Goal: Contribute content: Contribute content

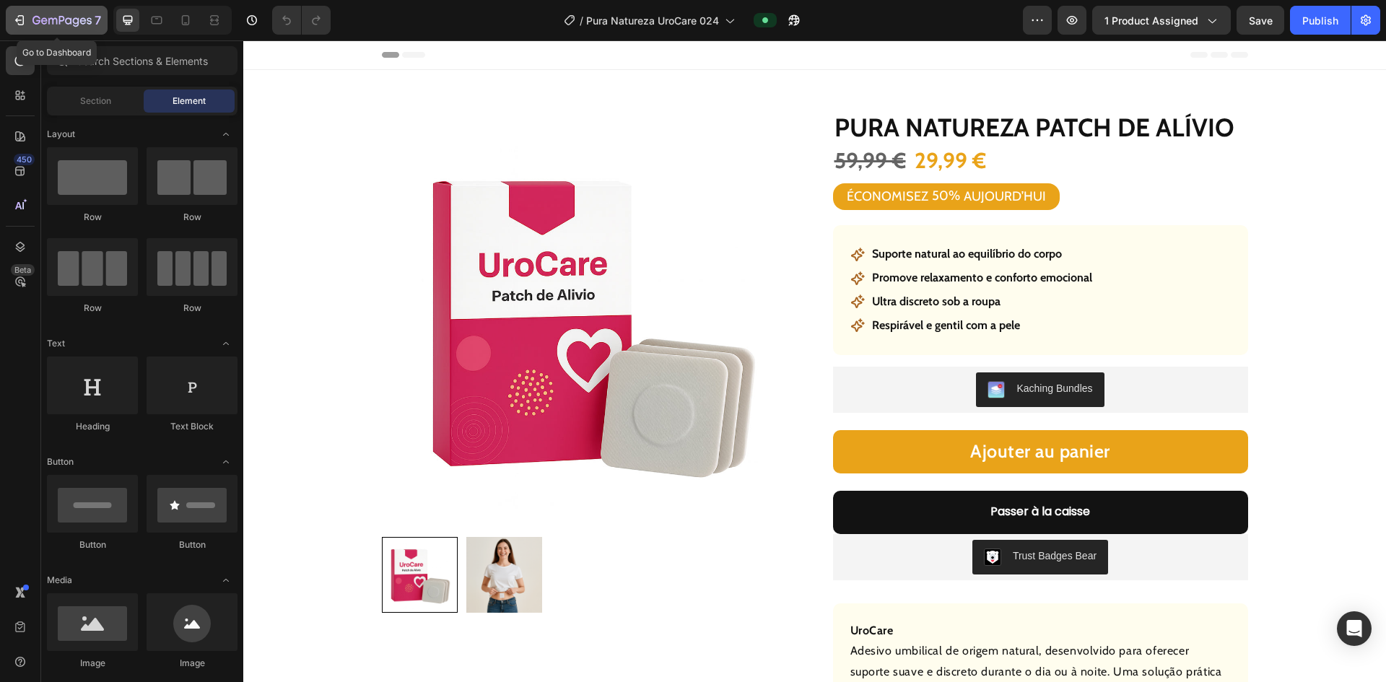
click at [22, 19] on icon "button" at bounding box center [19, 20] width 14 height 14
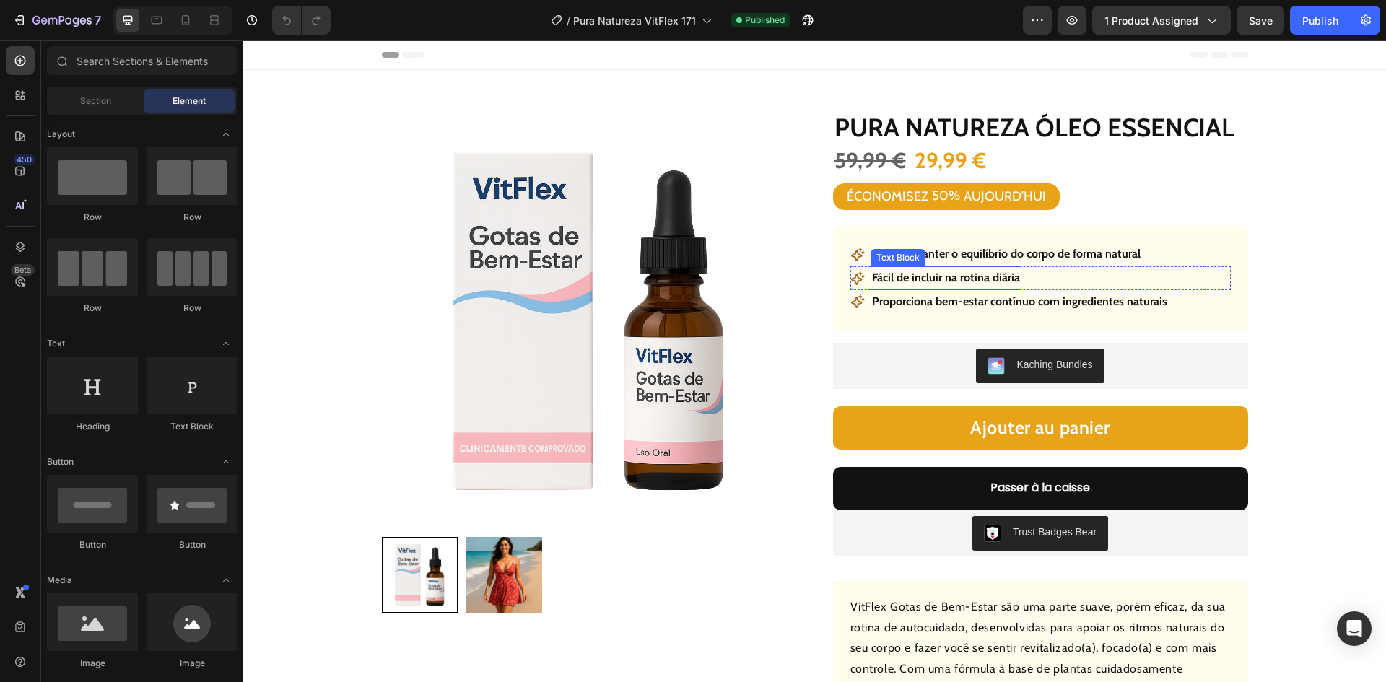
click at [995, 258] on p "Ajuda a manter o equilíbrio do corpo de forma natural" at bounding box center [1006, 254] width 268 height 21
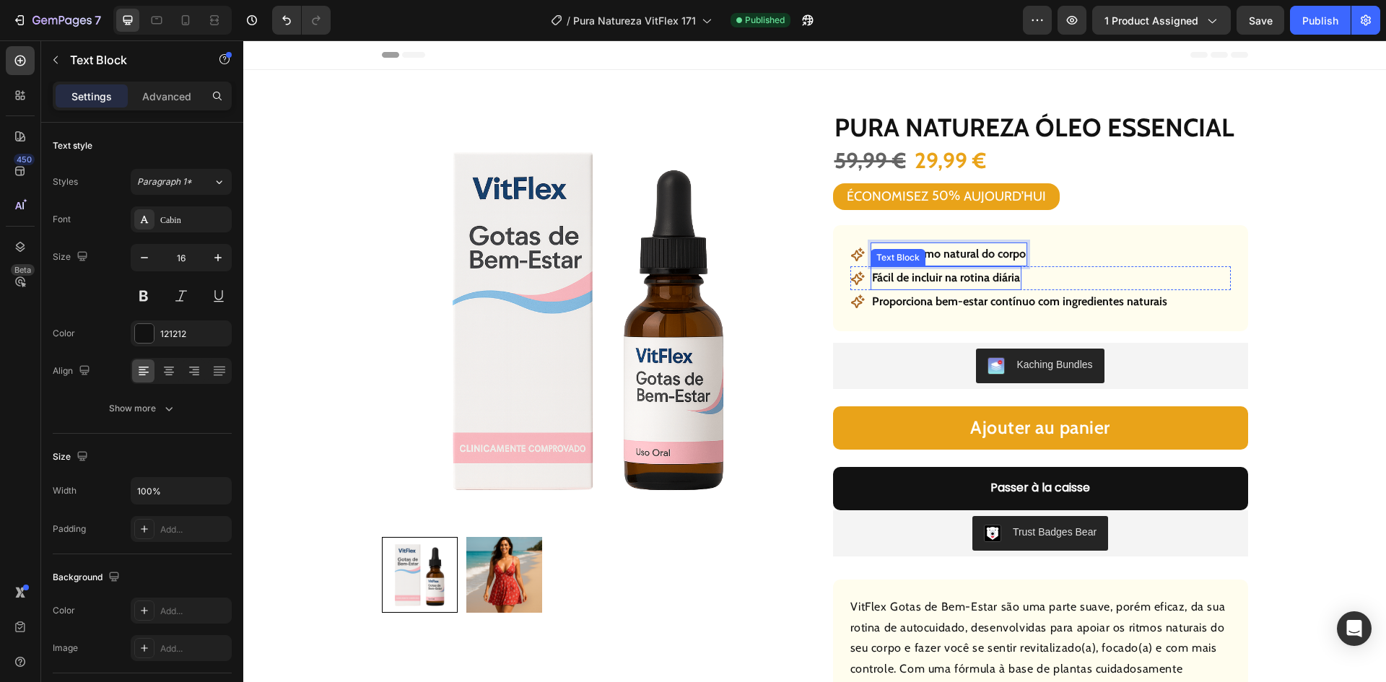
click at [937, 276] on strong "Fácil de incluir na rotina diária" at bounding box center [946, 278] width 148 height 14
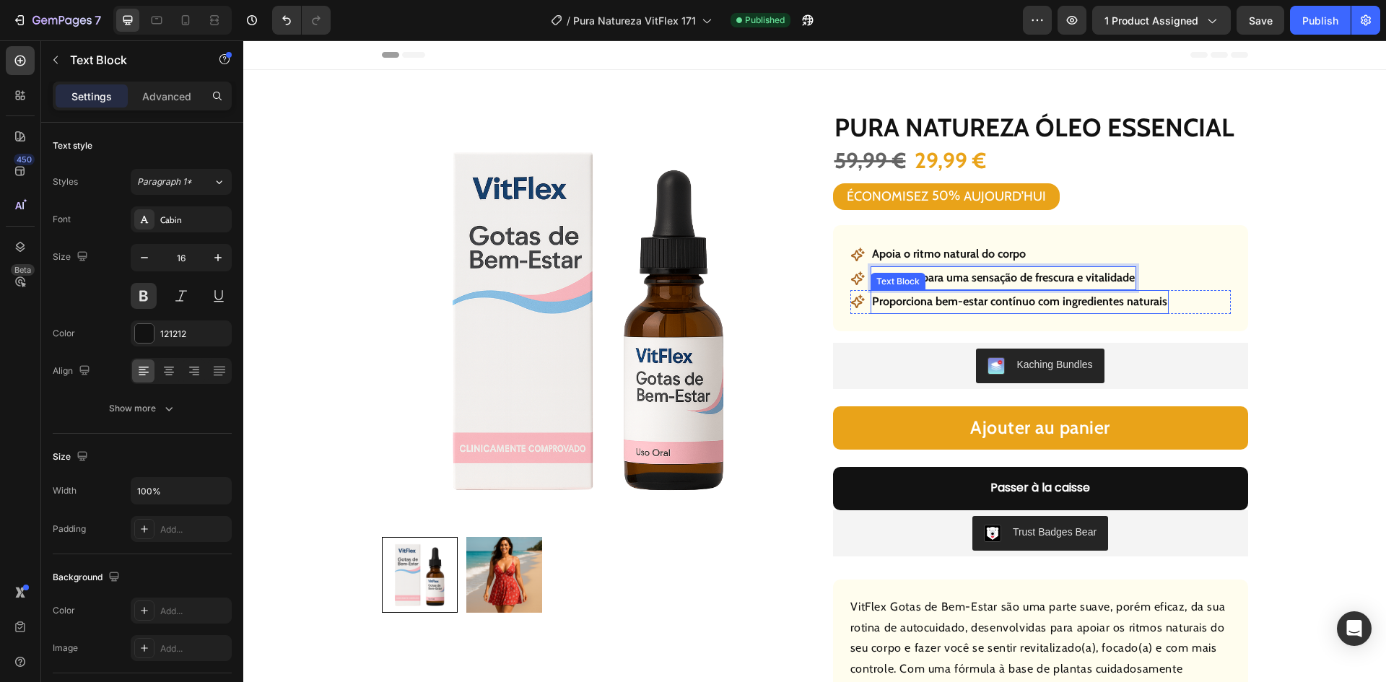
click at [935, 297] on p "Proporciona bem-estar contínuo com ingredientes naturais" at bounding box center [1019, 302] width 295 height 21
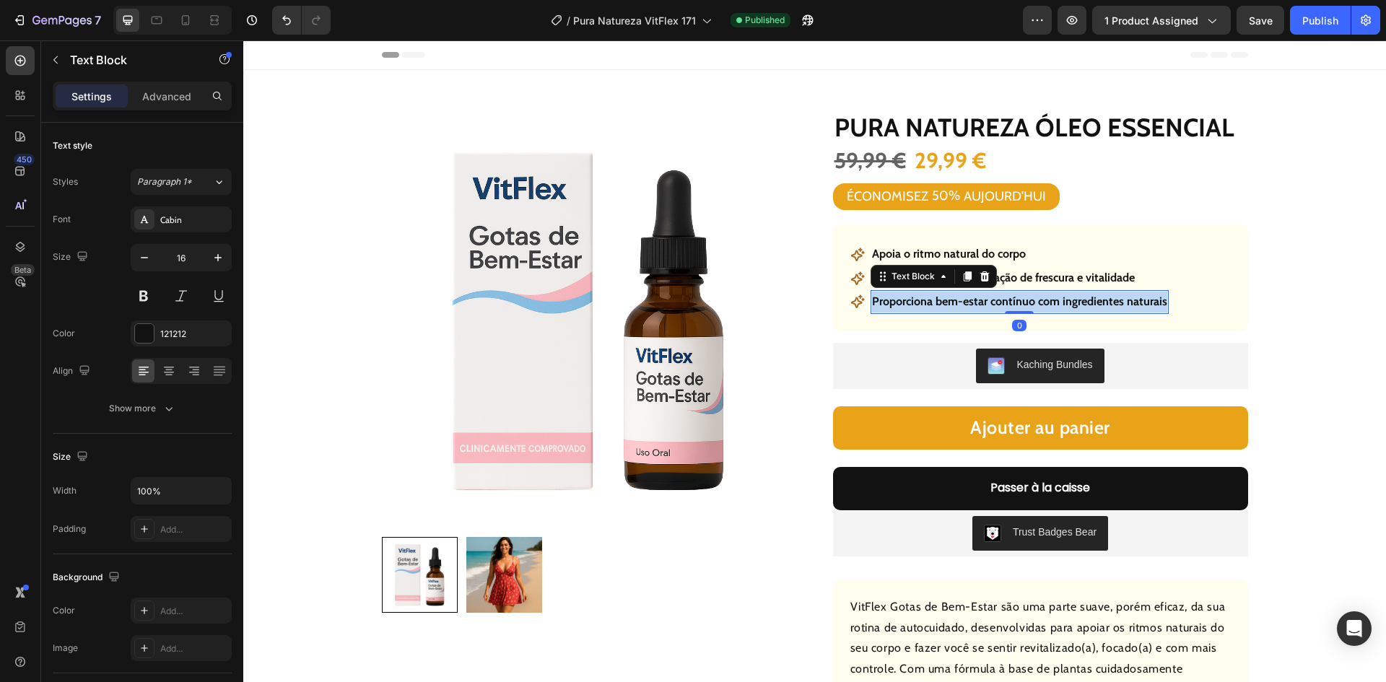
click at [935, 297] on p "Proporciona bem-estar contínuo com ingredientes naturais" at bounding box center [1019, 302] width 295 height 21
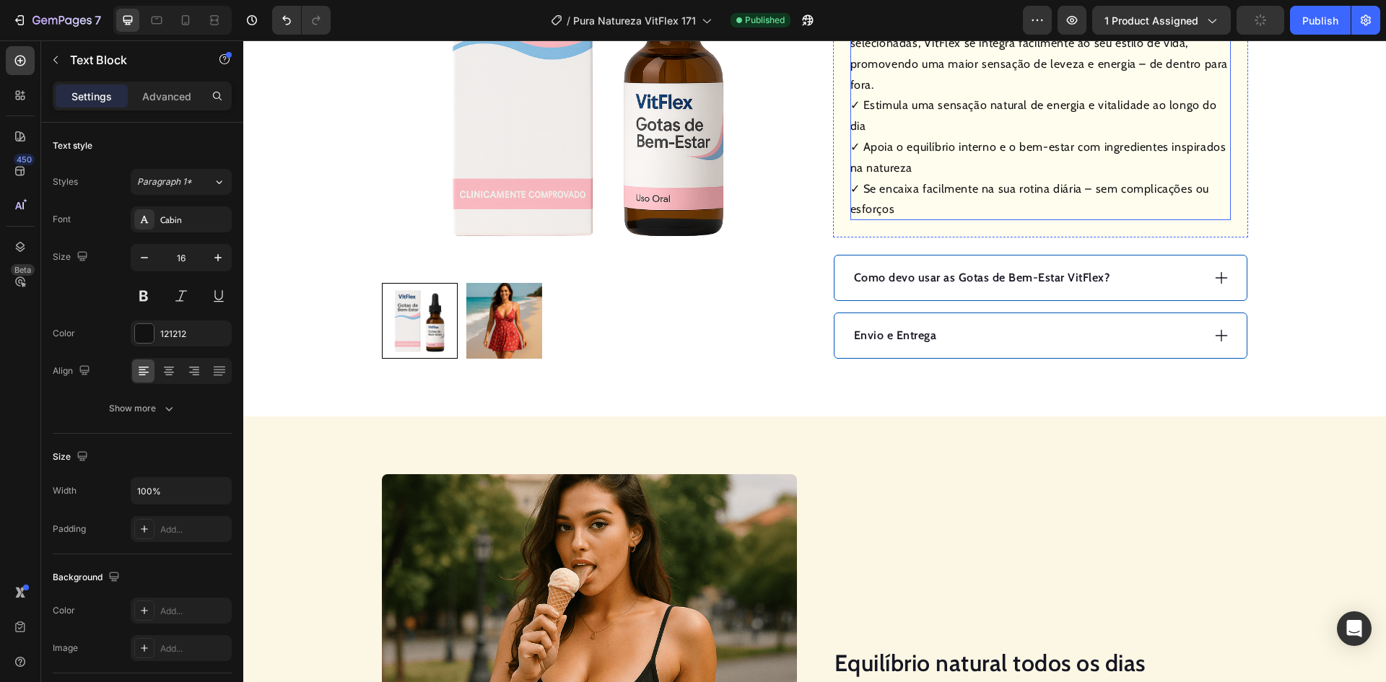
scroll to position [649, 0]
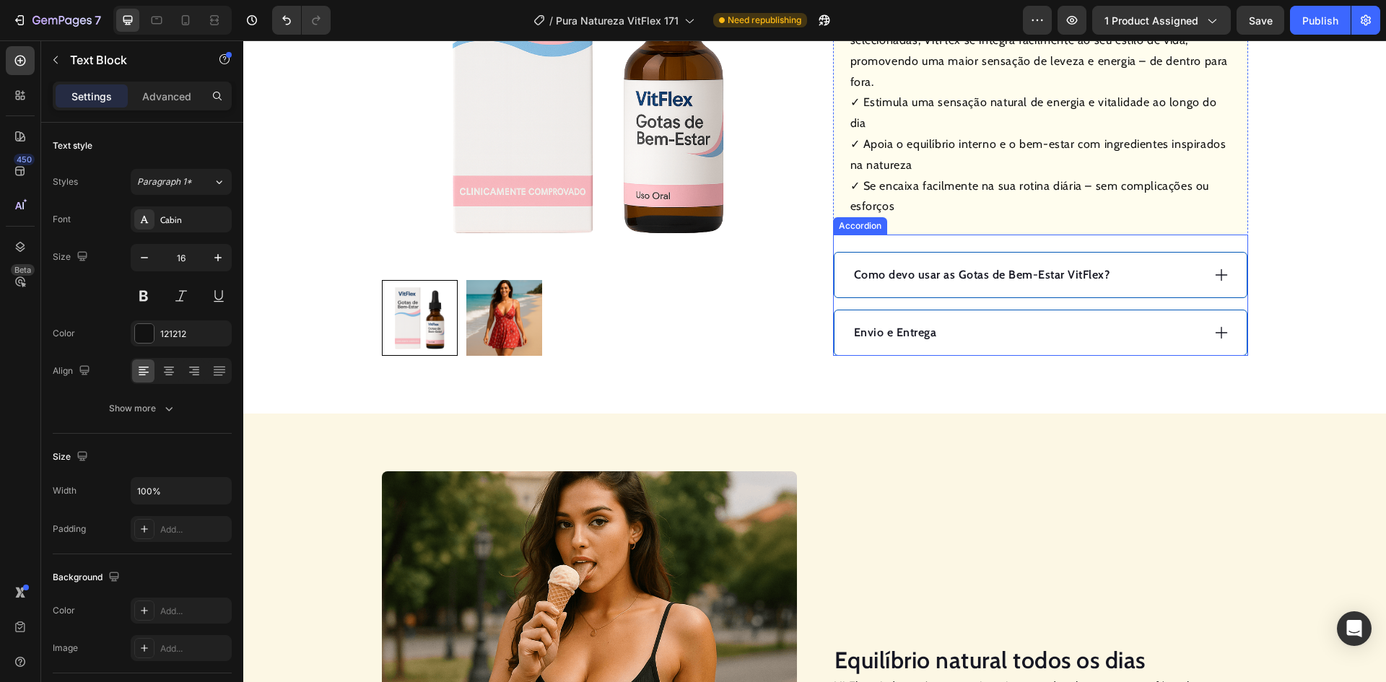
click at [959, 266] on p "Como devo usar as Gotas de Bem-Estar VitFlex?" at bounding box center [982, 274] width 256 height 17
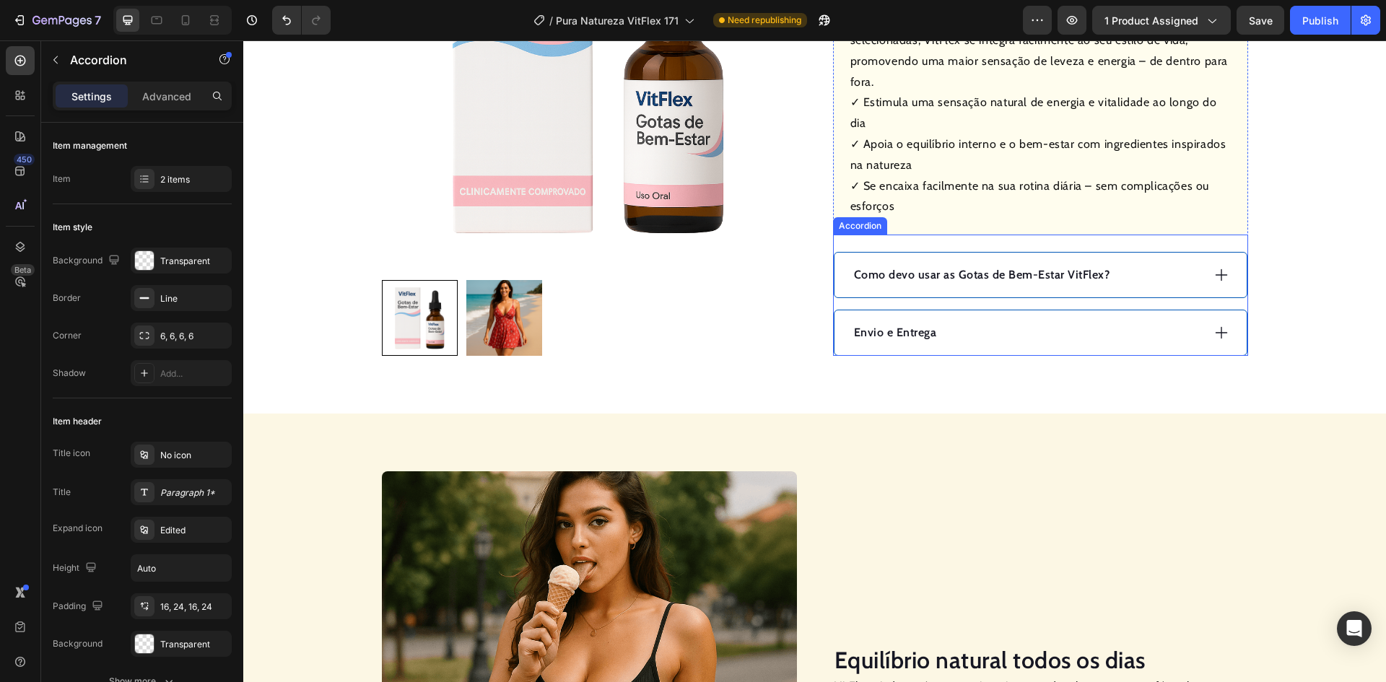
click at [959, 266] on p "Como devo usar as Gotas de Bem-Estar VitFlex?" at bounding box center [982, 274] width 256 height 17
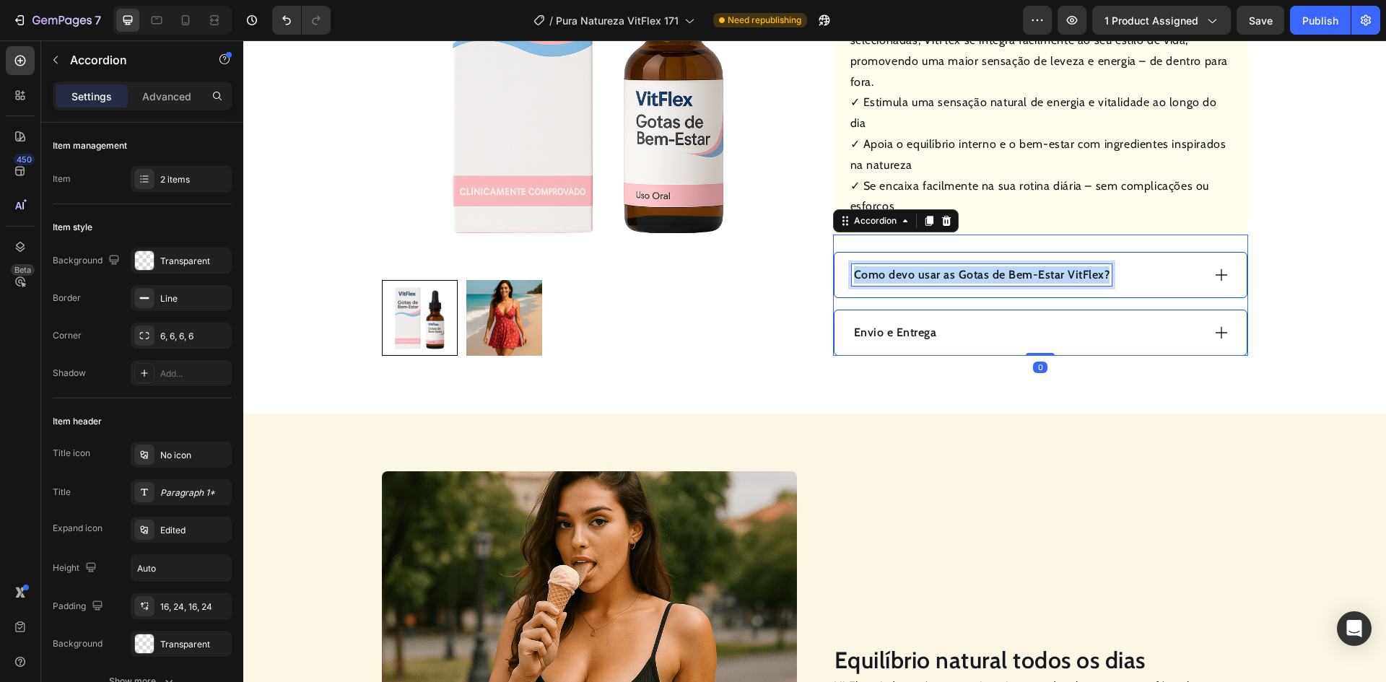
click at [959, 266] on p "Como devo usar as Gotas de Bem-Estar VitFlex?" at bounding box center [982, 274] width 256 height 17
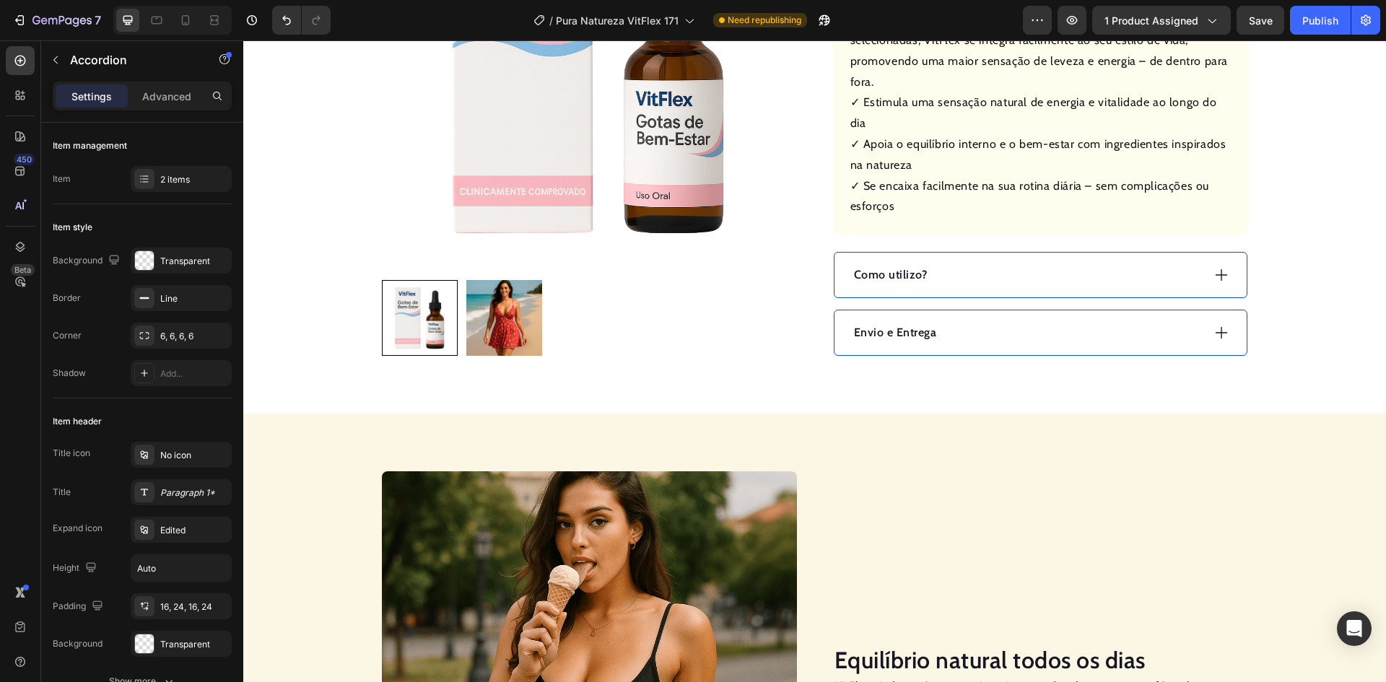
click at [1061, 264] on div "Como utilizo?" at bounding box center [1027, 275] width 350 height 22
click at [1004, 264] on div "Como utilizo?" at bounding box center [1027, 275] width 350 height 22
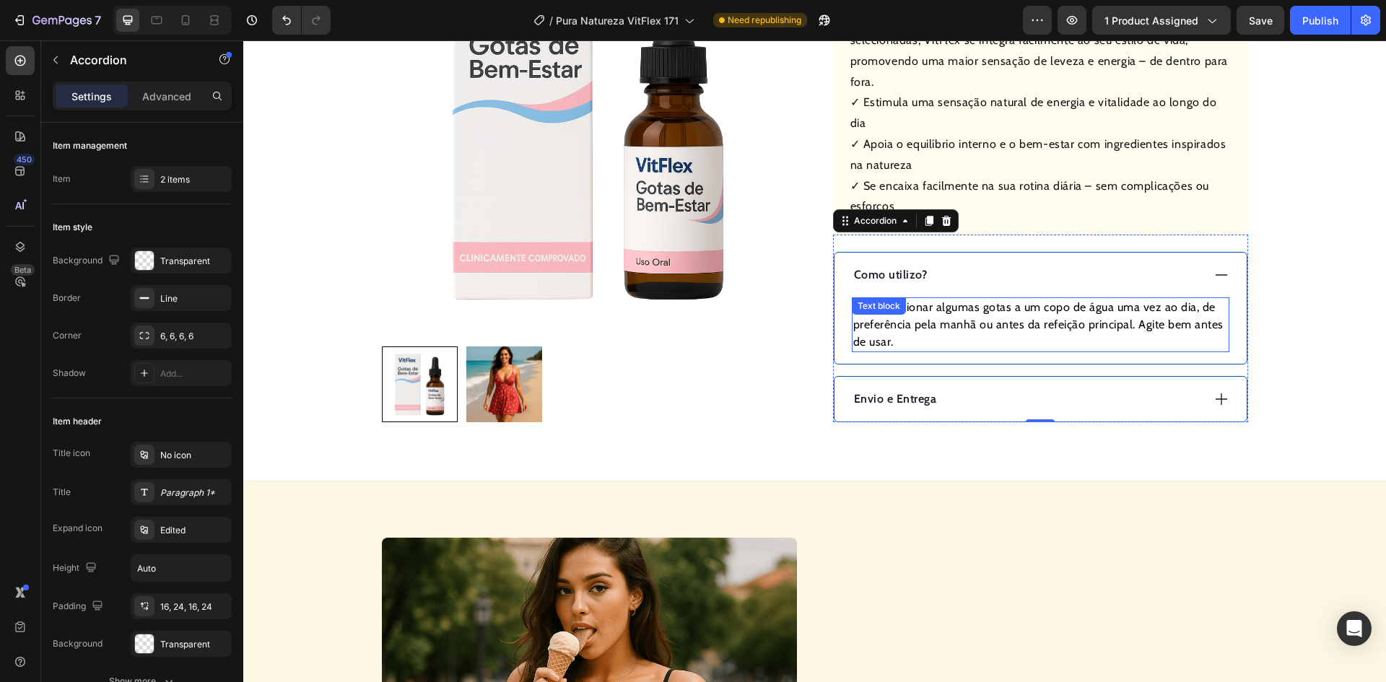
click at [1003, 308] on p "Basta adicionar algumas gotas a um copo de água uma vez ao dia, de preferência …" at bounding box center [1040, 325] width 375 height 52
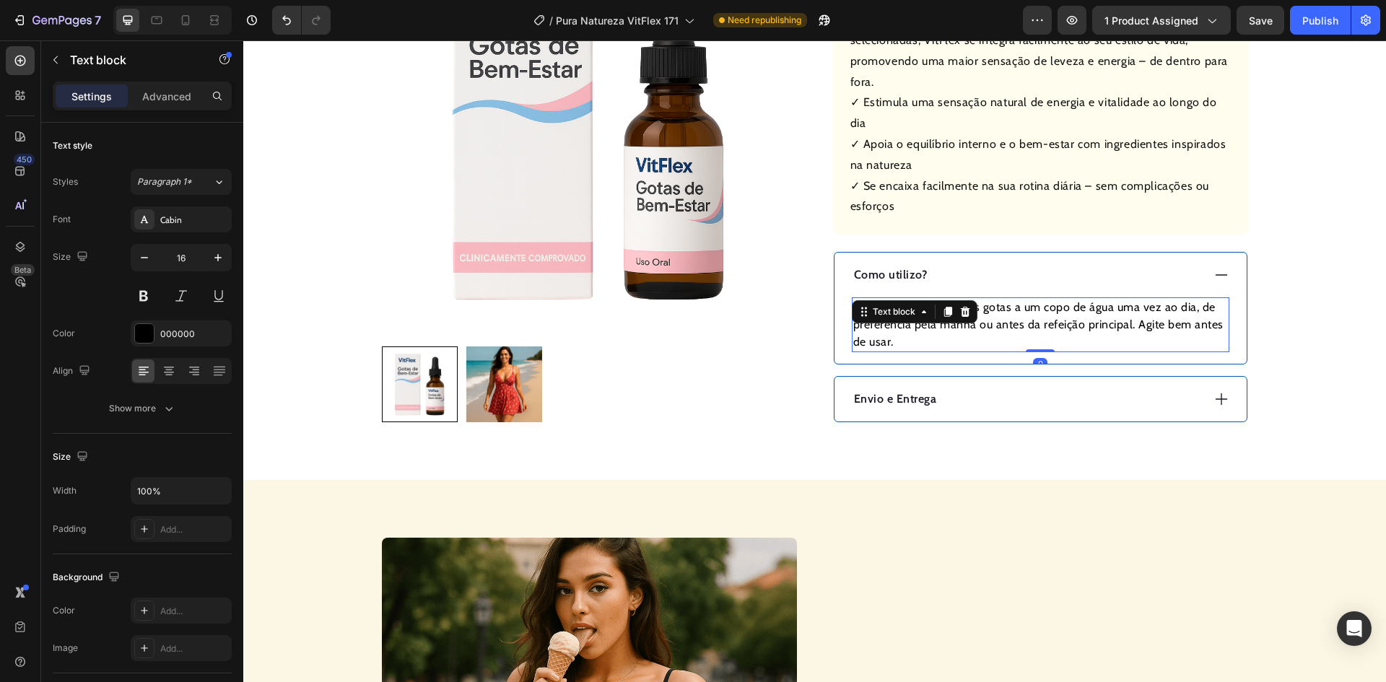
click at [1003, 308] on p "Basta adicionar algumas gotas a um copo de água uma vez ao dia, de preferência …" at bounding box center [1040, 325] width 375 height 52
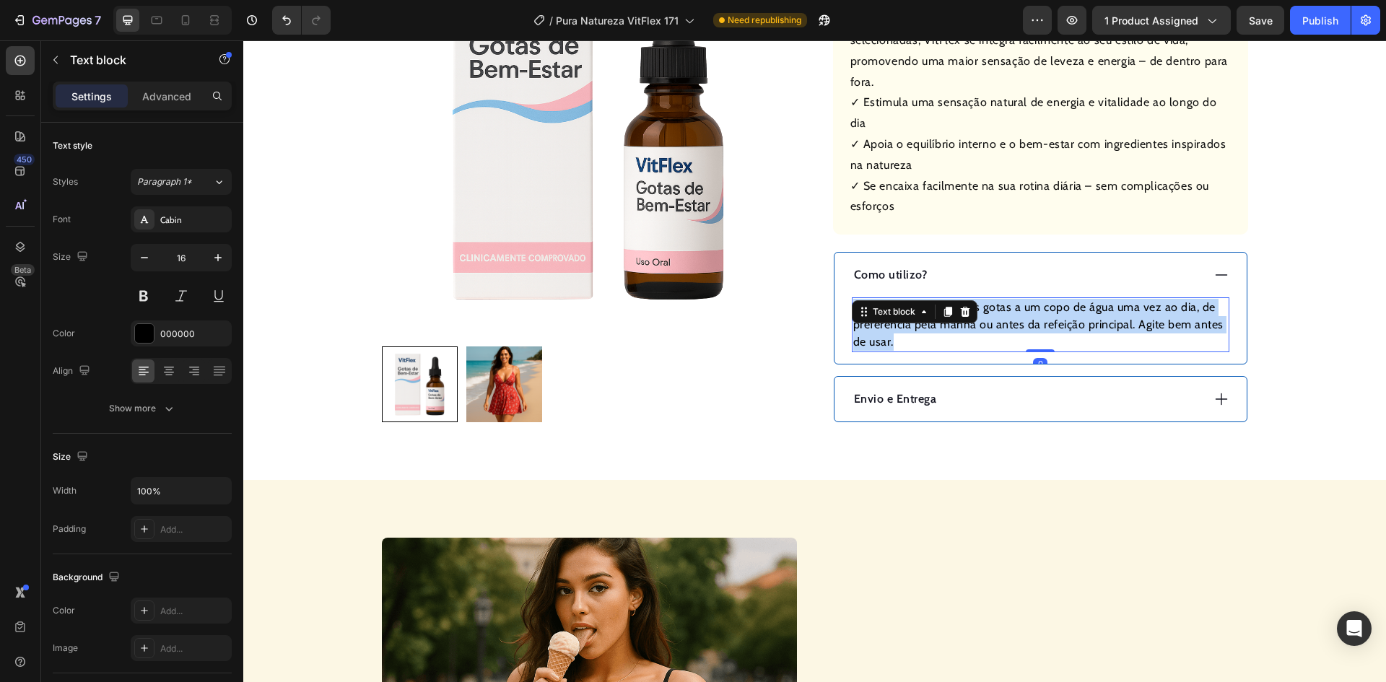
click at [1003, 308] on p "Basta adicionar algumas gotas a um copo de água uma vez ao dia, de preferência …" at bounding box center [1040, 325] width 375 height 52
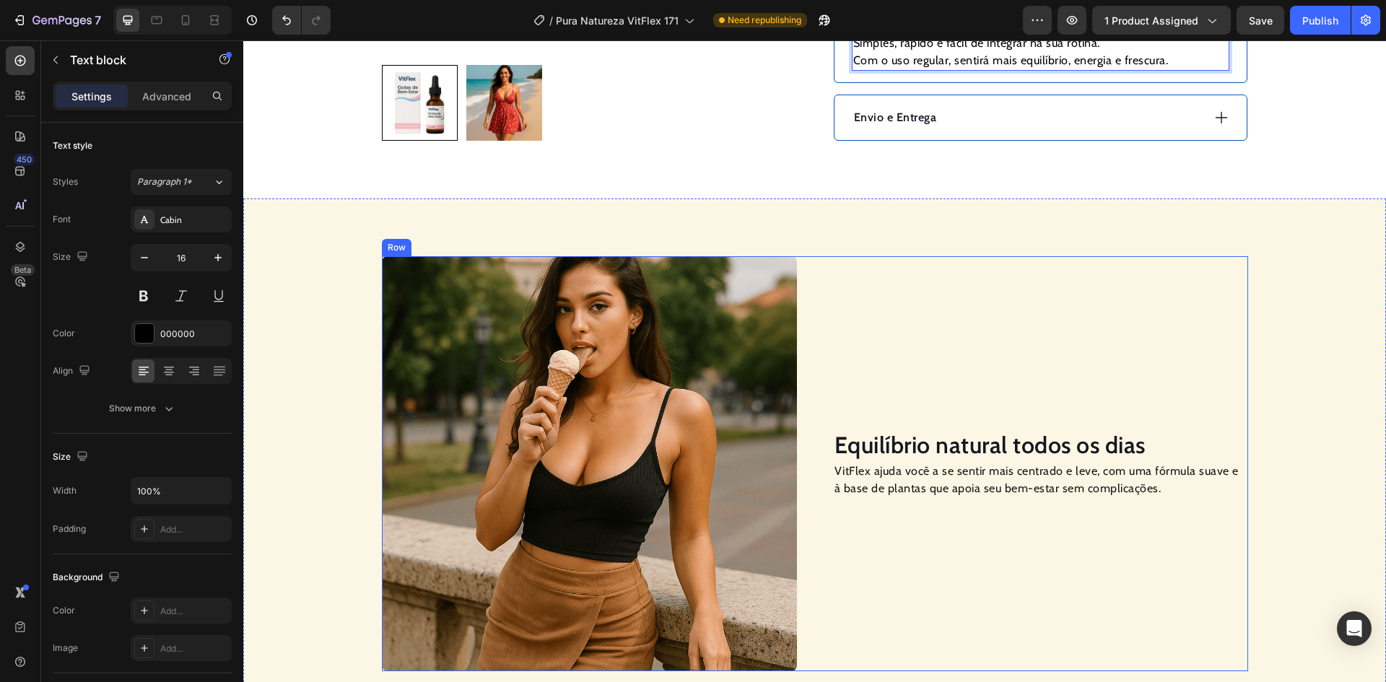
scroll to position [1082, 0]
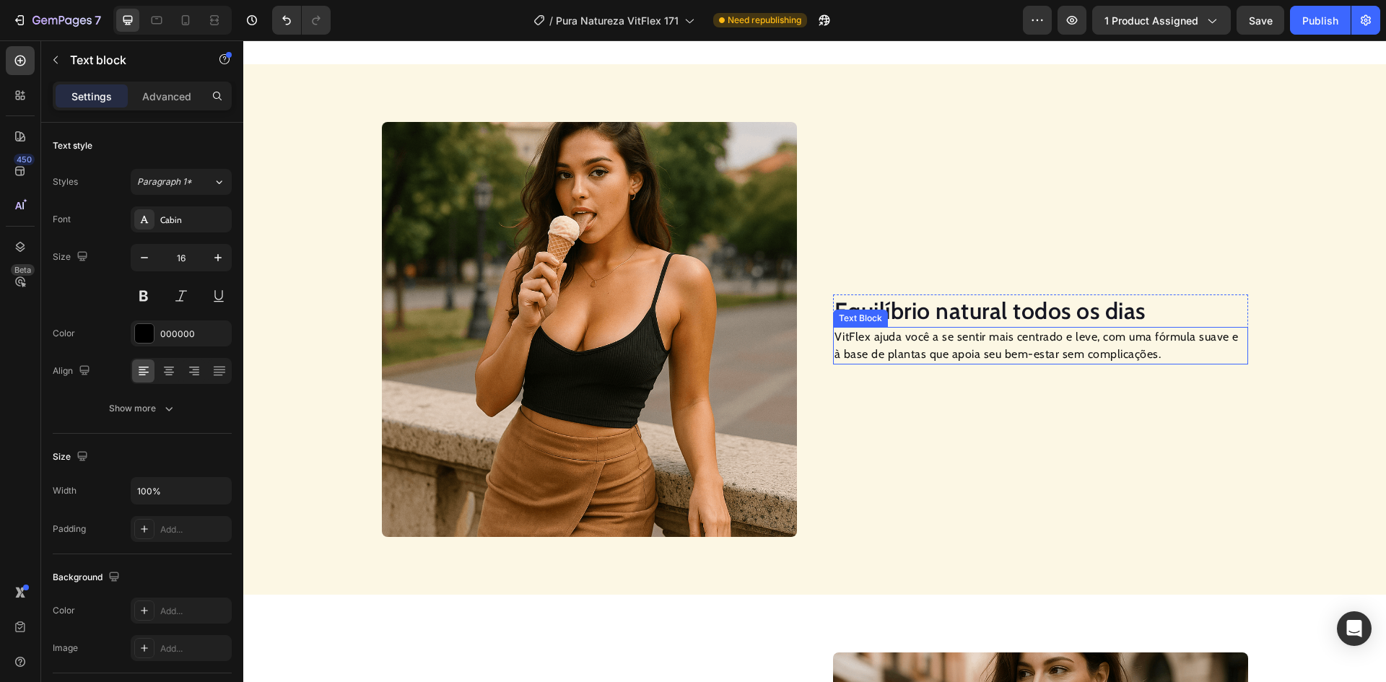
click at [959, 294] on h2 "Equilíbrio natural todos os dias" at bounding box center [1040, 310] width 415 height 33
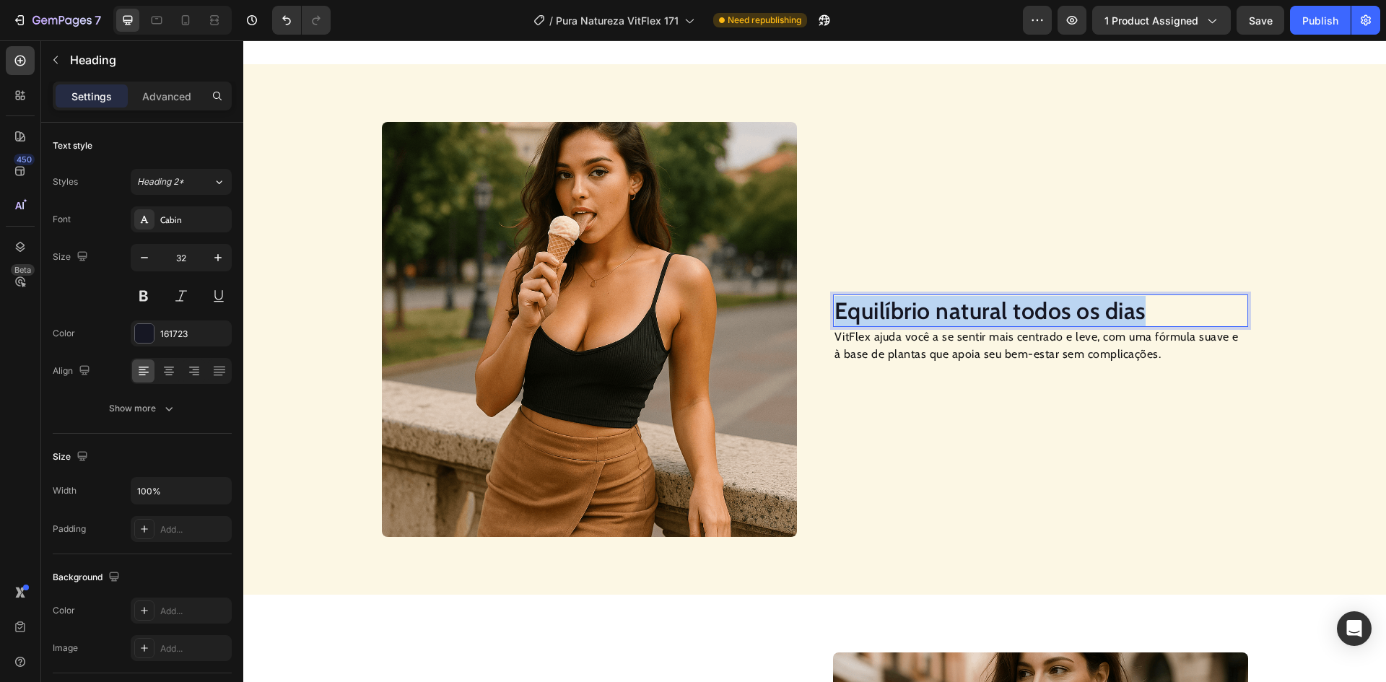
click at [959, 296] on p "Equilíbrio natural todos os dias" at bounding box center [1040, 311] width 412 height 30
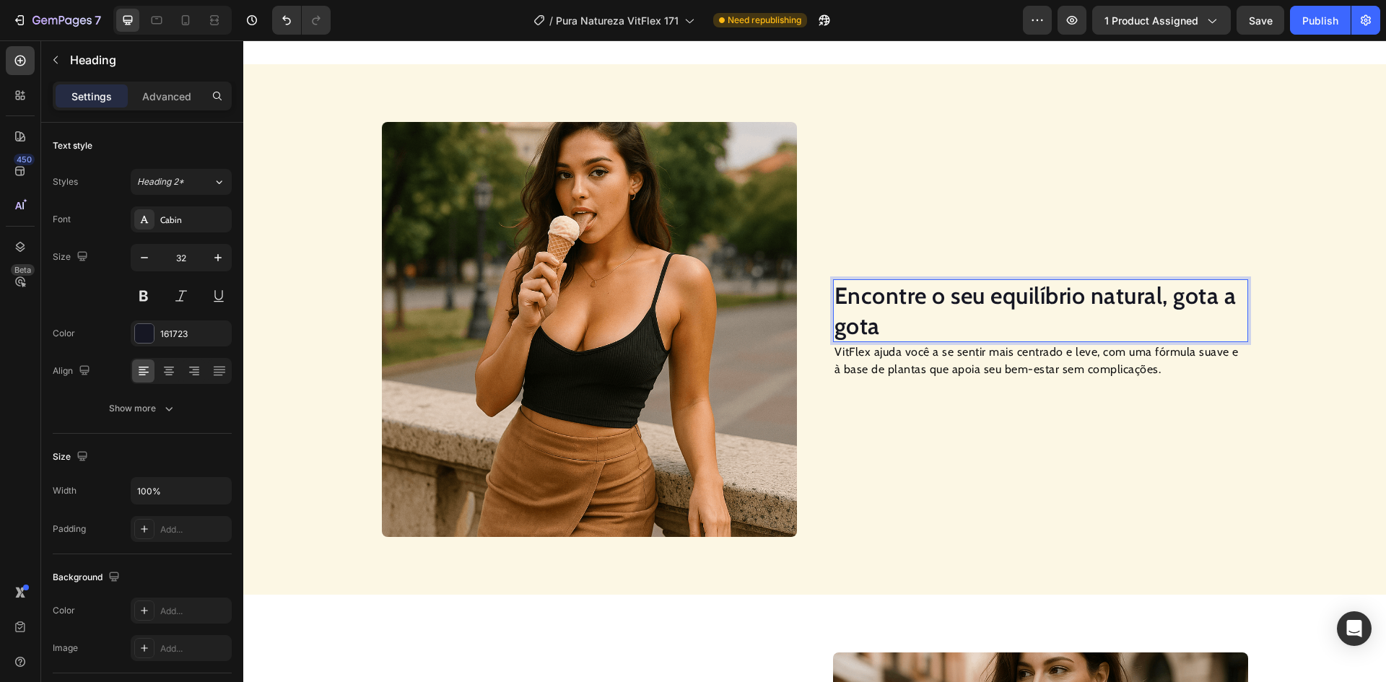
scroll to position [1067, 0]
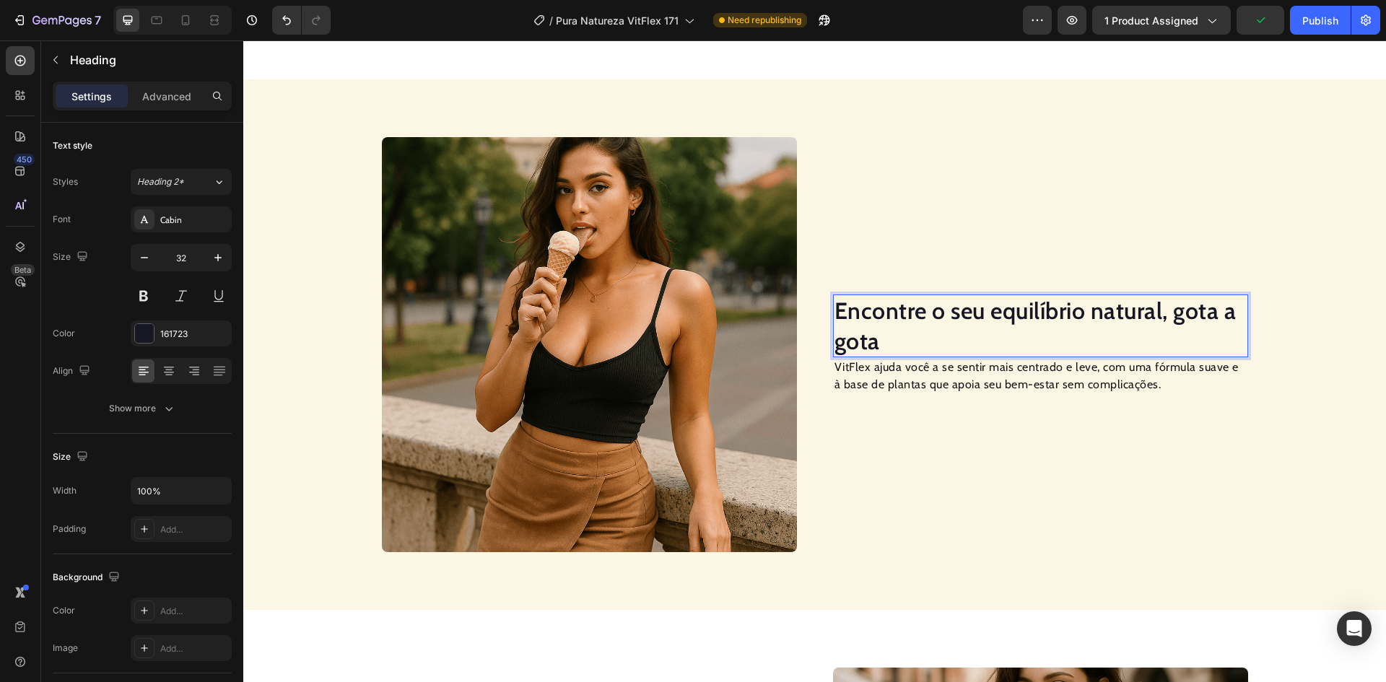
click at [968, 359] on p "VitFlex ajuda você a se sentir mais centrado e leve, com uma fórmula suave e à …" at bounding box center [1040, 376] width 412 height 35
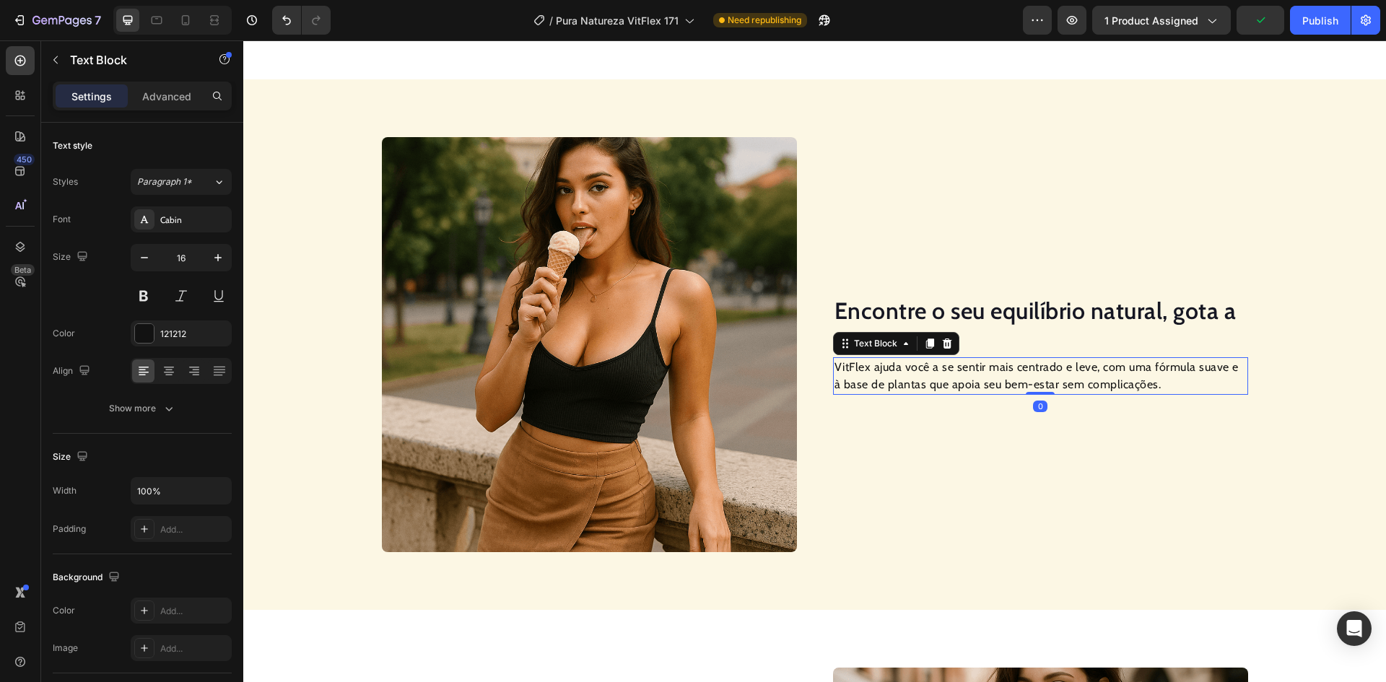
click at [968, 359] on p "VitFlex ajuda você a se sentir mais centrado e leve, com uma fórmula suave e à …" at bounding box center [1040, 376] width 412 height 35
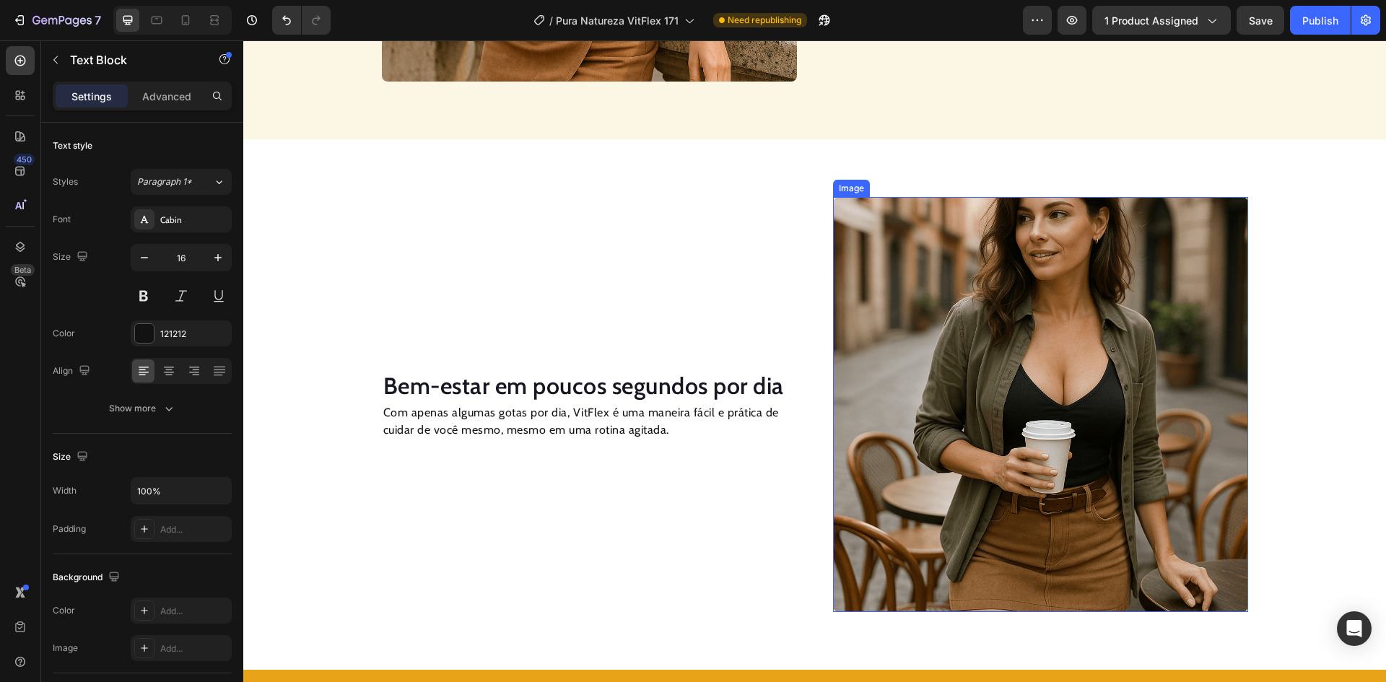
scroll to position [1572, 0]
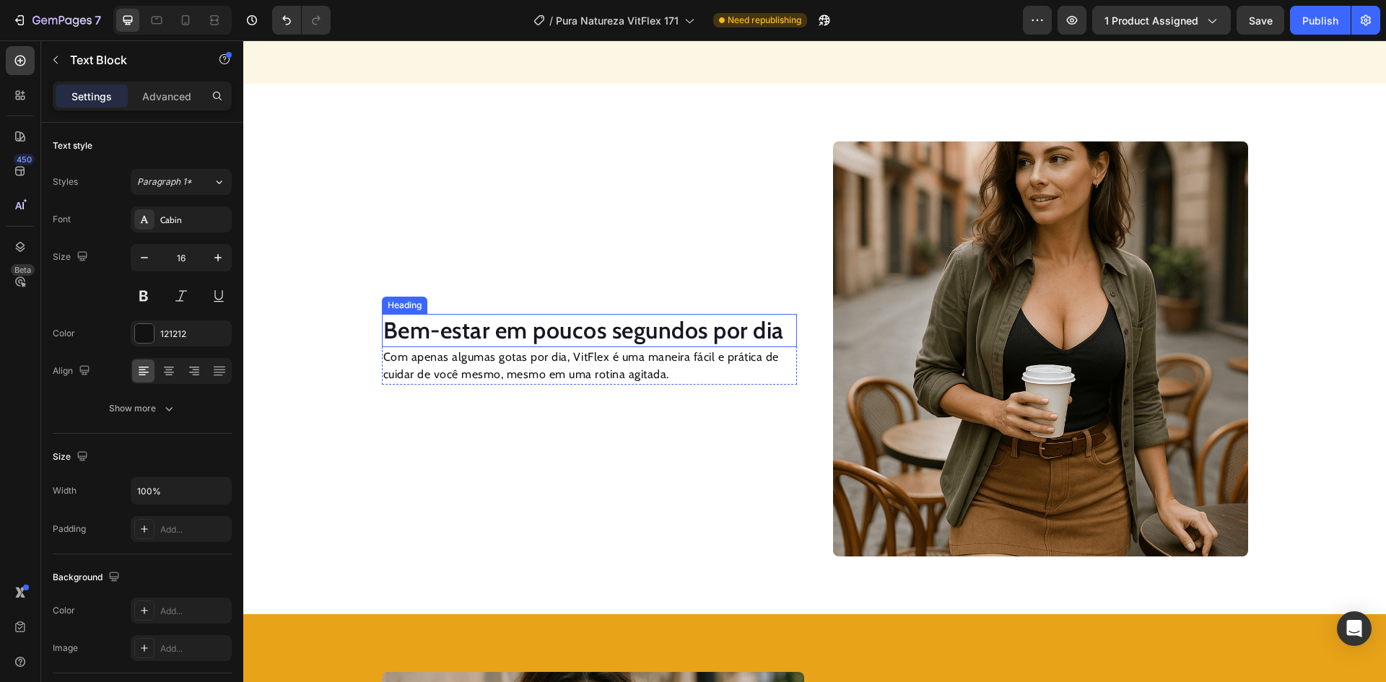
click at [550, 337] on h2 "Bem-estar em poucos segundos por dia" at bounding box center [589, 330] width 415 height 33
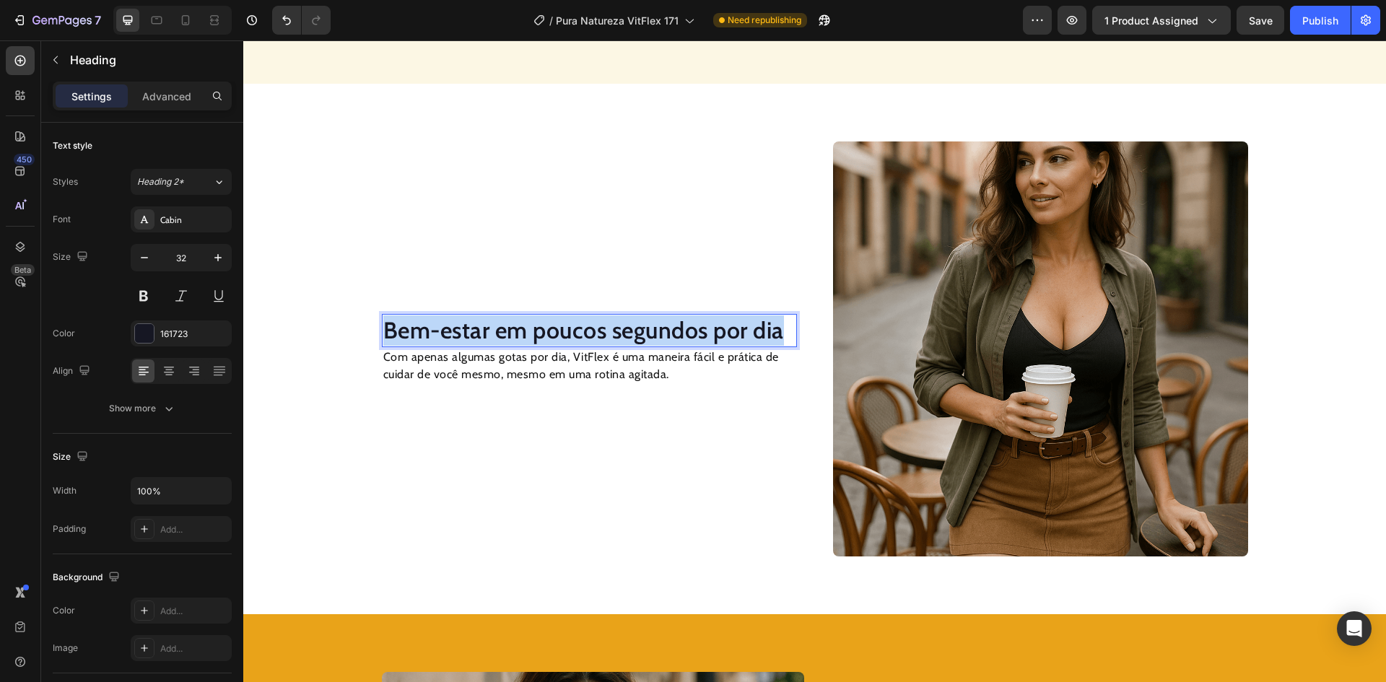
click at [550, 337] on p "Bem-estar em poucos segundos por dia" at bounding box center [589, 330] width 412 height 30
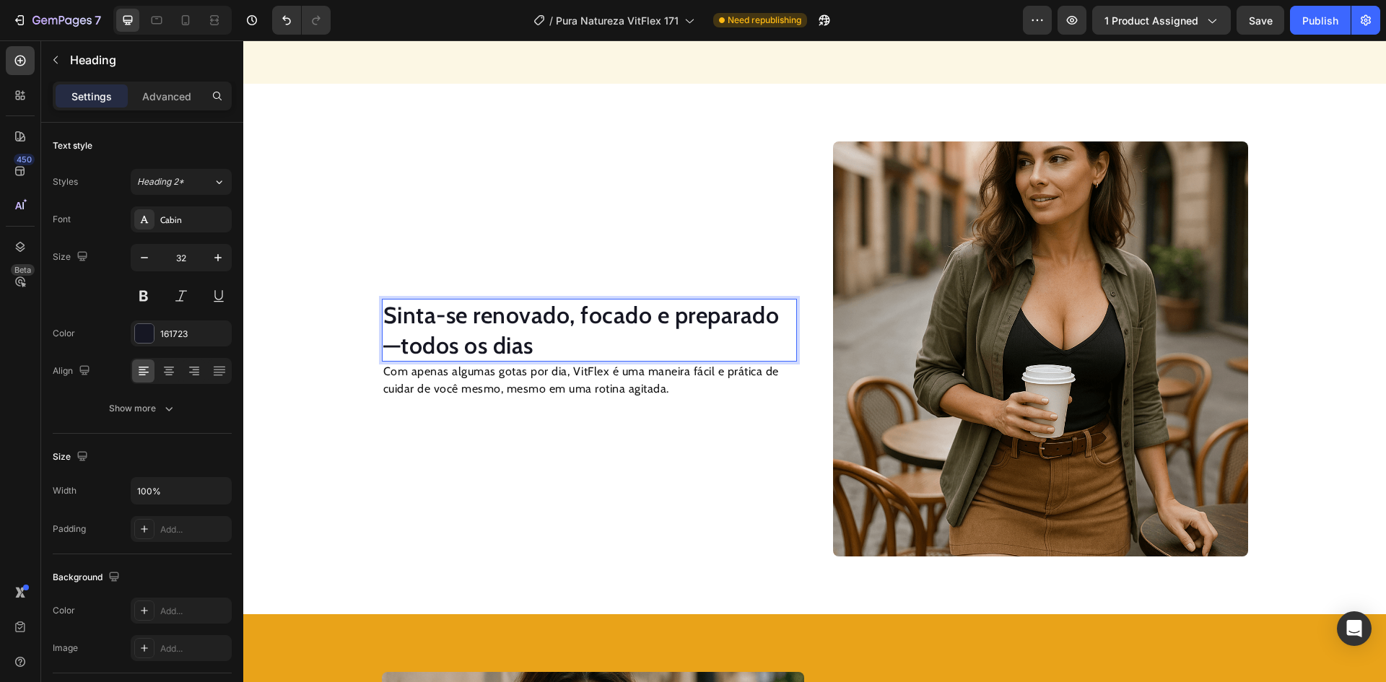
scroll to position [1557, 0]
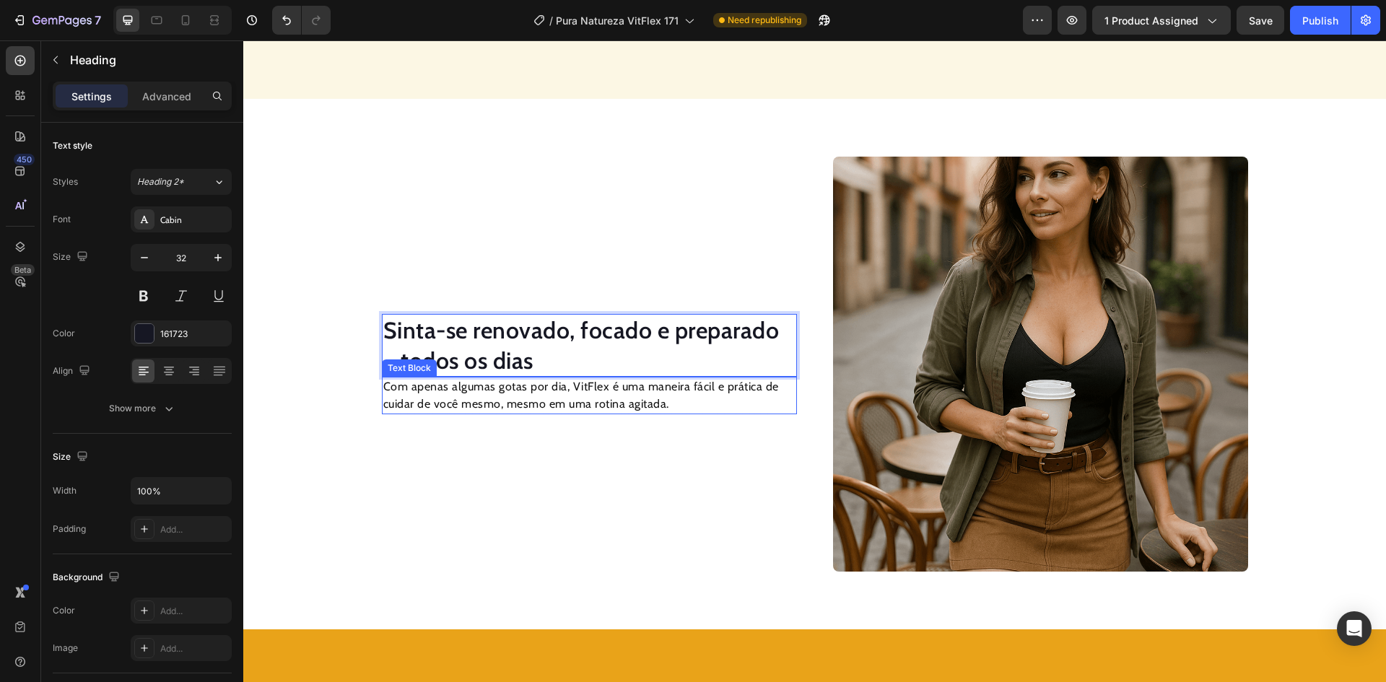
click at [560, 393] on p "Com apenas algumas gotas por dia, VitFlex é uma maneira fácil e prática de cuid…" at bounding box center [589, 395] width 412 height 35
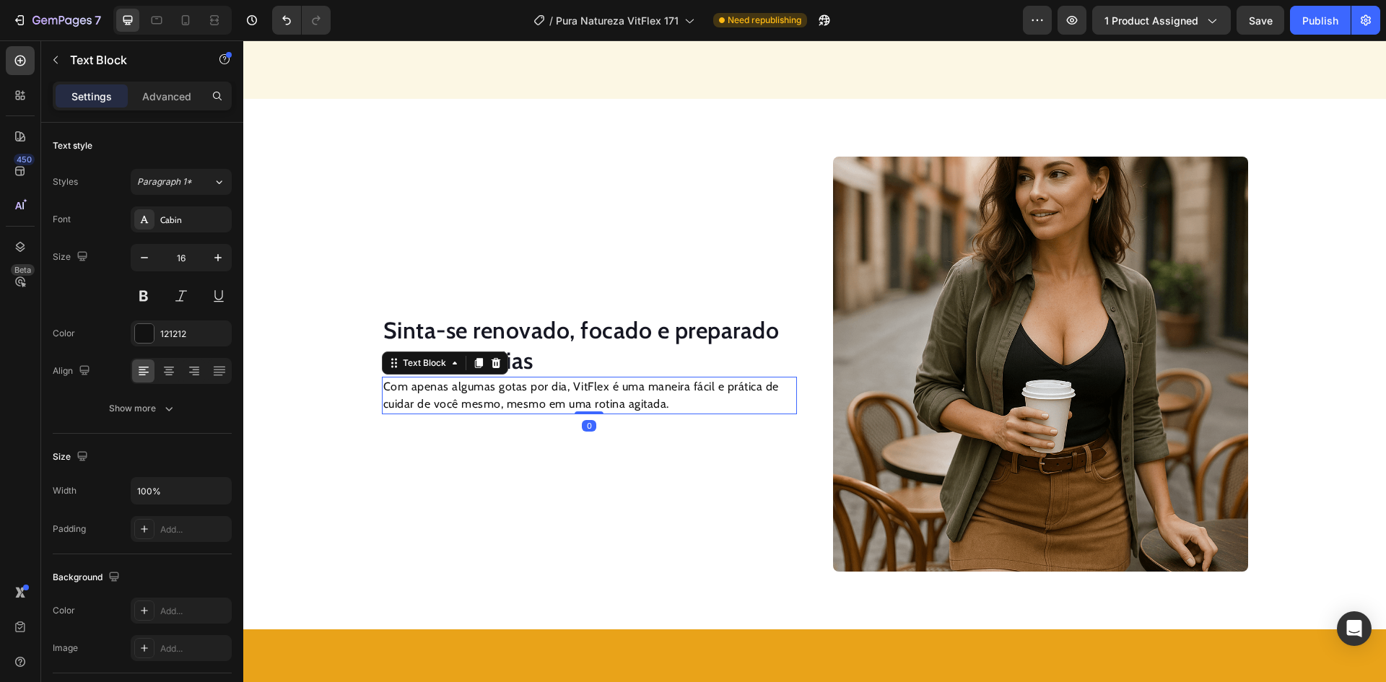
click at [560, 393] on p "Com apenas algumas gotas por dia, VitFlex é uma maneira fácil e prática de cuid…" at bounding box center [589, 395] width 412 height 35
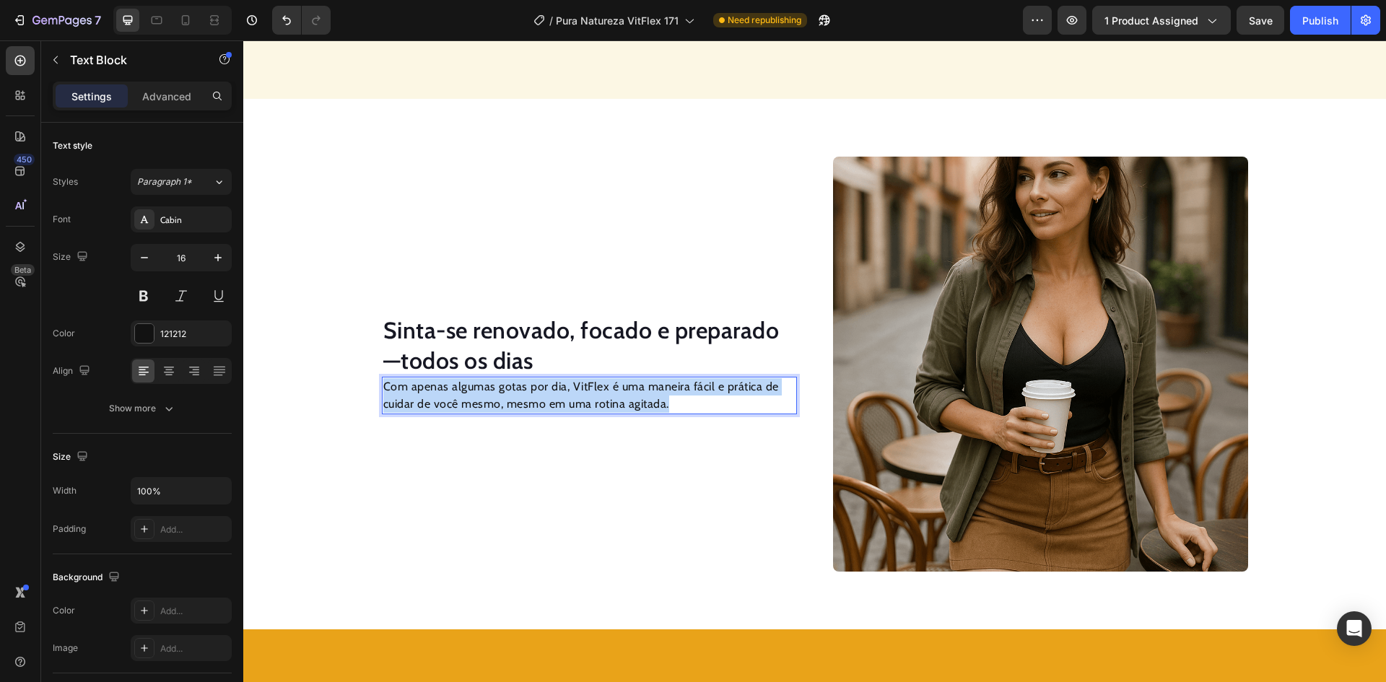
click at [560, 393] on p "Com apenas algumas gotas por dia, VitFlex é uma maneira fácil e prática de cuid…" at bounding box center [589, 395] width 412 height 35
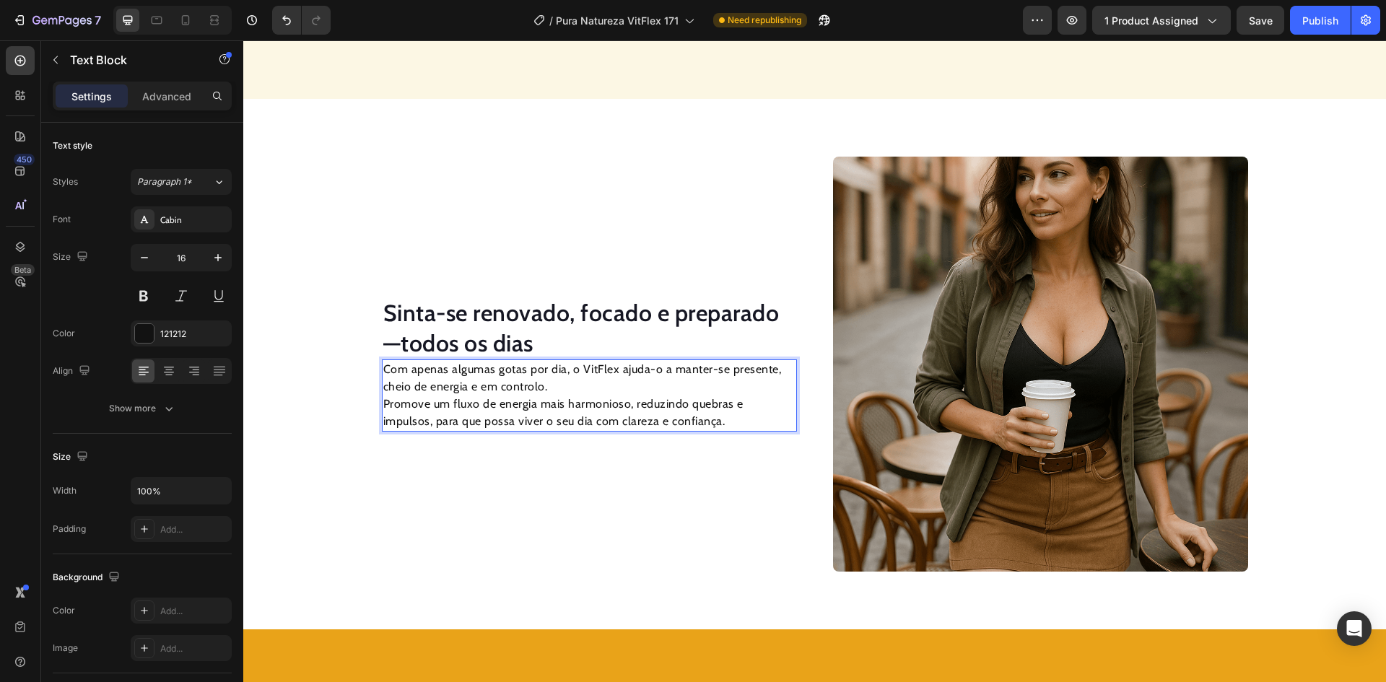
scroll to position [1540, 0]
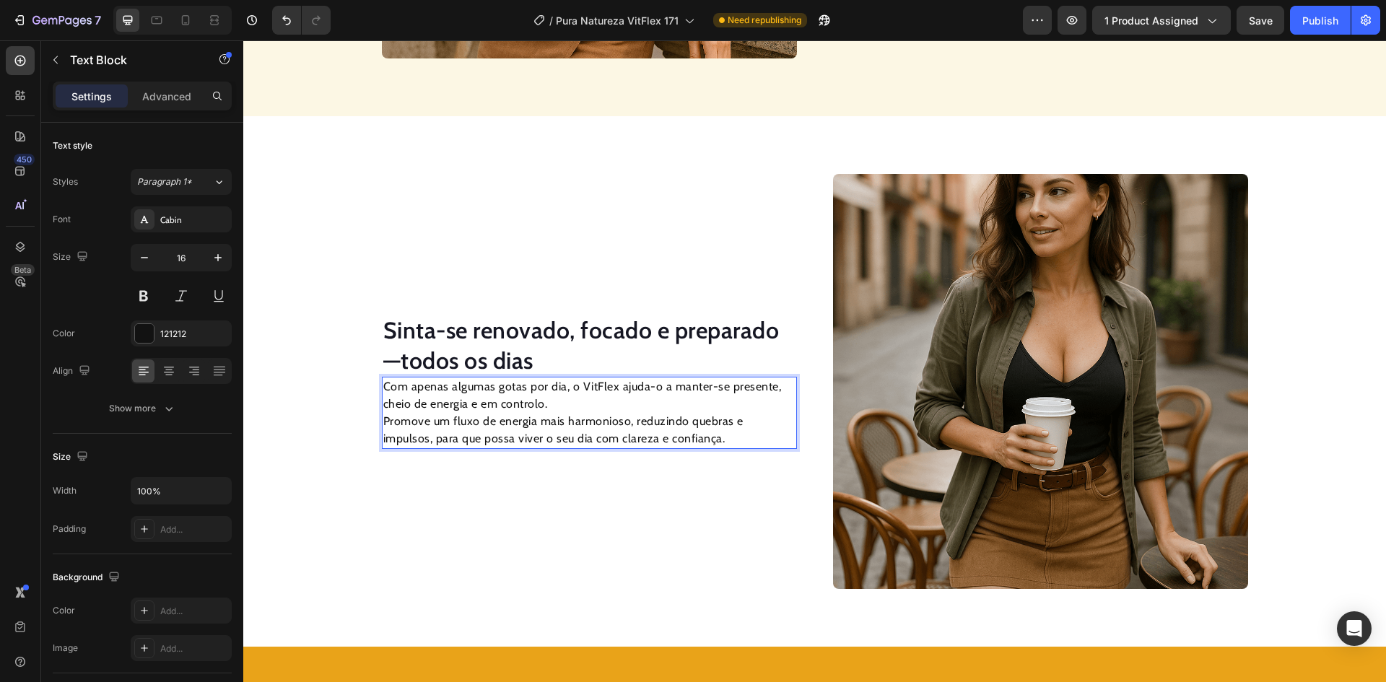
click at [383, 422] on p "Com apenas algumas gotas por dia, o VitFlex ajuda-o a manter-se presente, cheio…" at bounding box center [589, 412] width 412 height 69
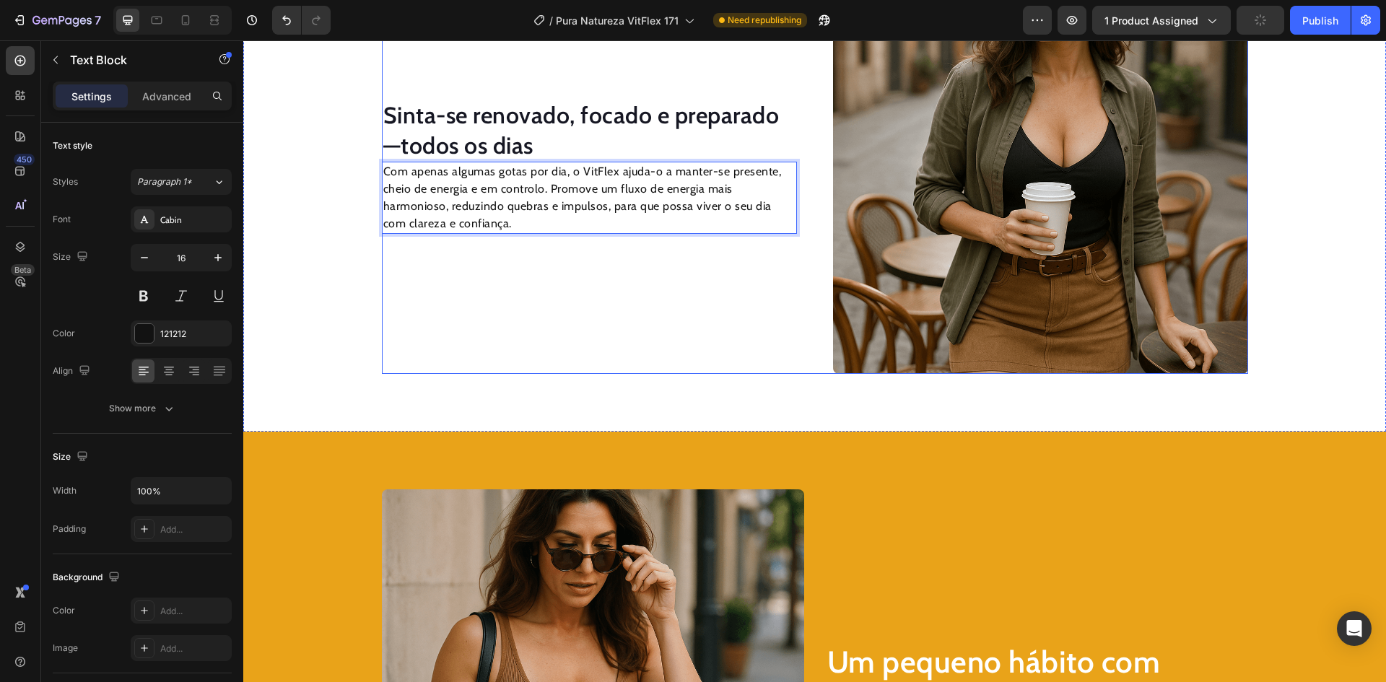
scroll to position [1756, 0]
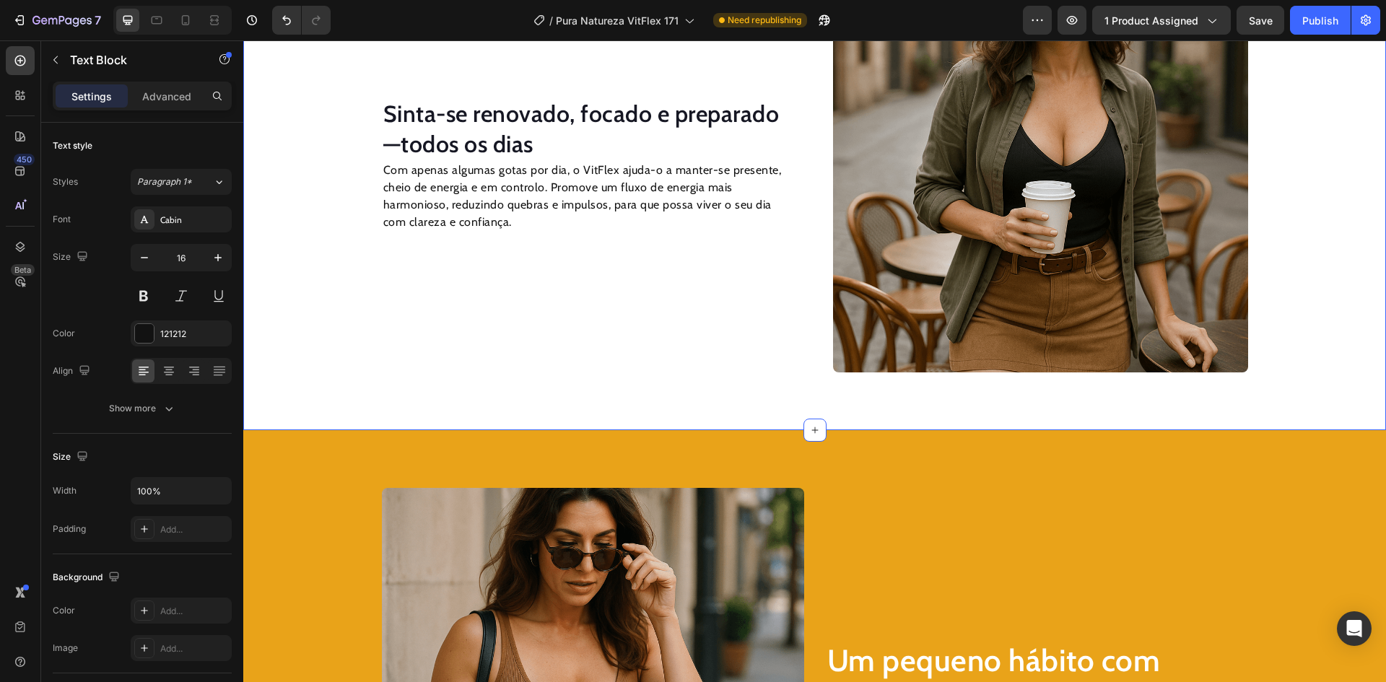
click at [311, 396] on div "Sinta-se renovado, focado e preparado—todos os dias Heading Com apenas algumas …" at bounding box center [814, 165] width 1142 height 530
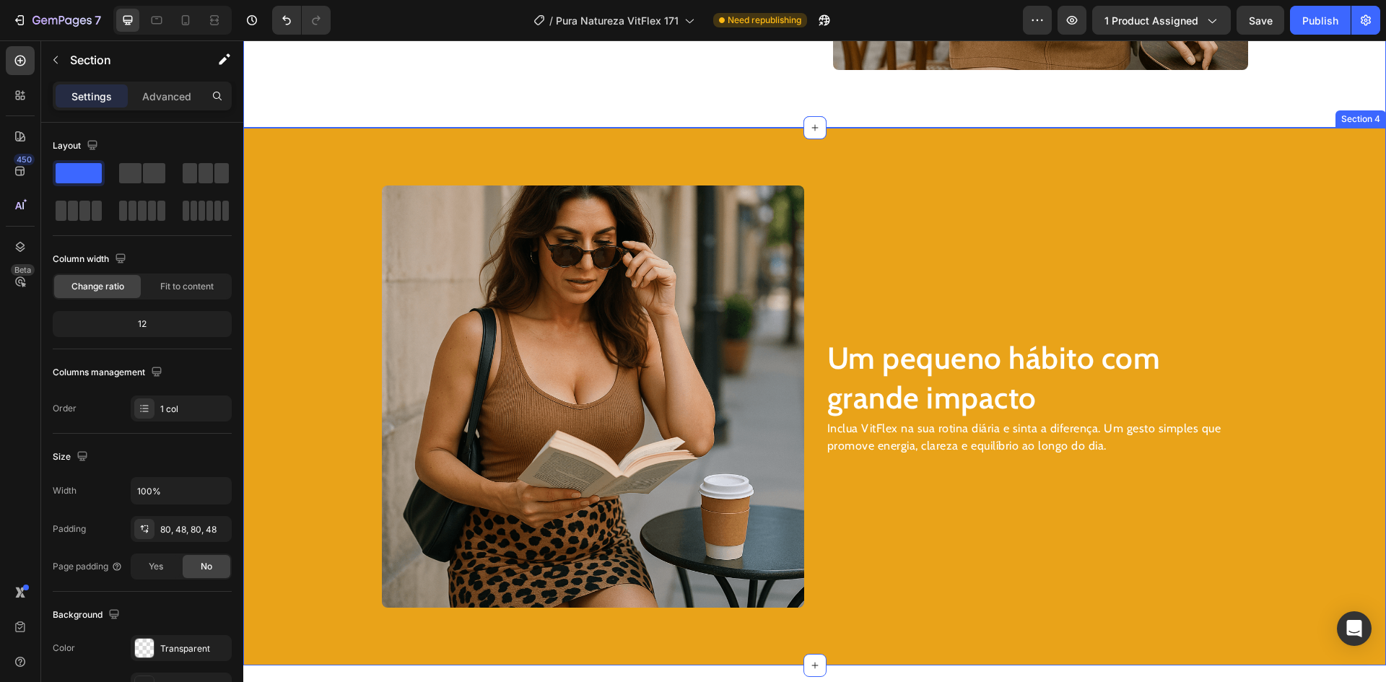
scroll to position [2117, 0]
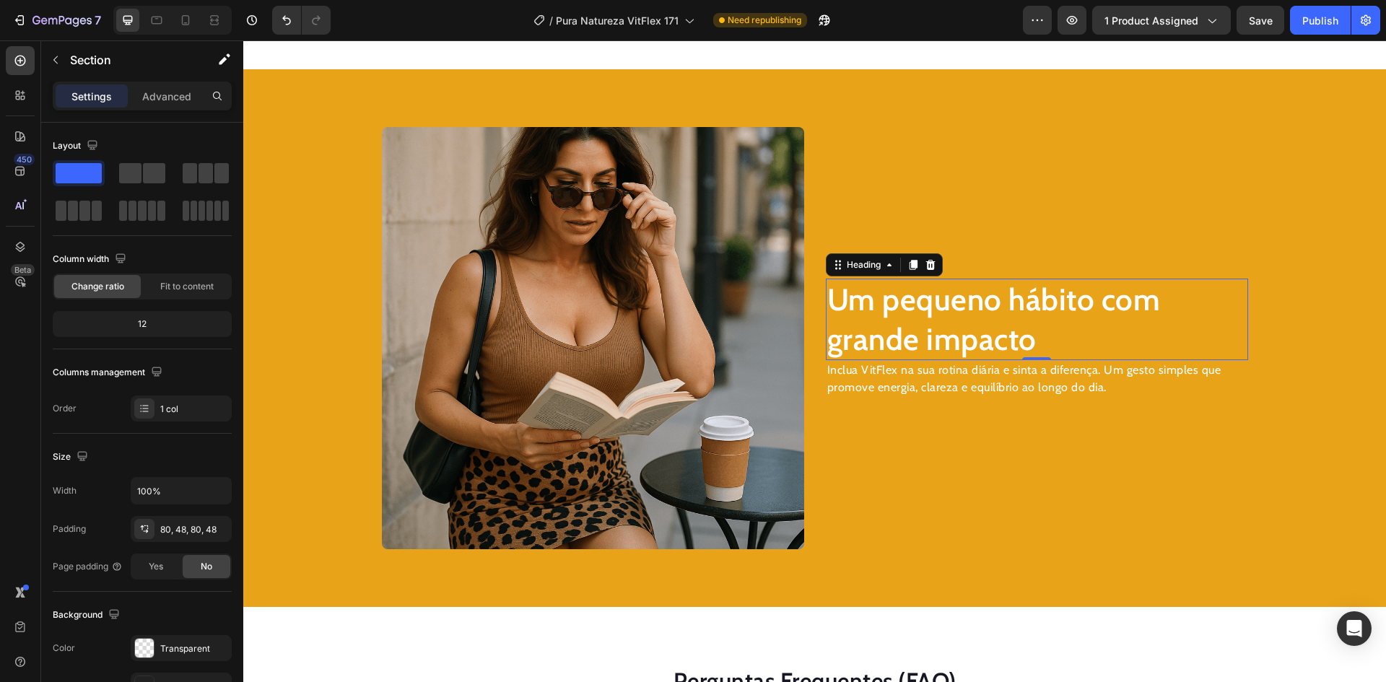
click at [888, 337] on h2 "Um pequeno hábito com grande impacto" at bounding box center [1037, 320] width 422 height 82
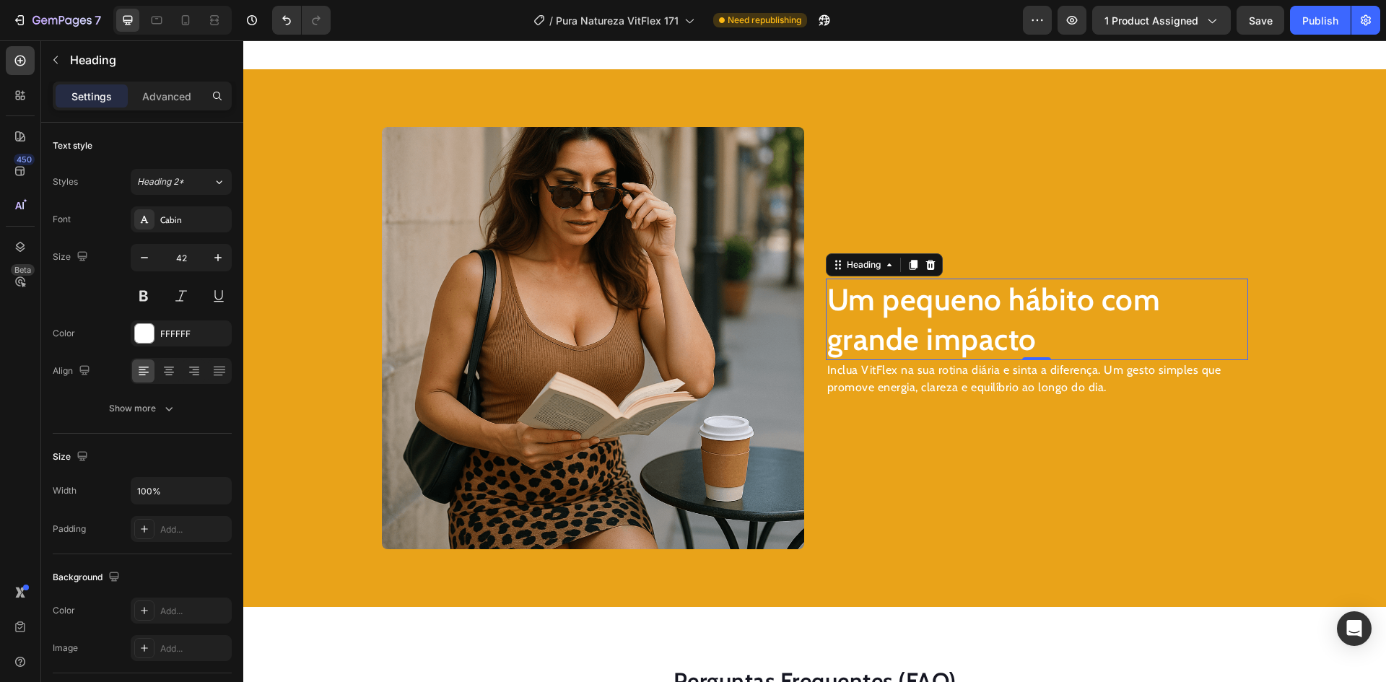
click at [888, 337] on h2 "Um pequeno hábito com grande impacto" at bounding box center [1037, 320] width 422 height 82
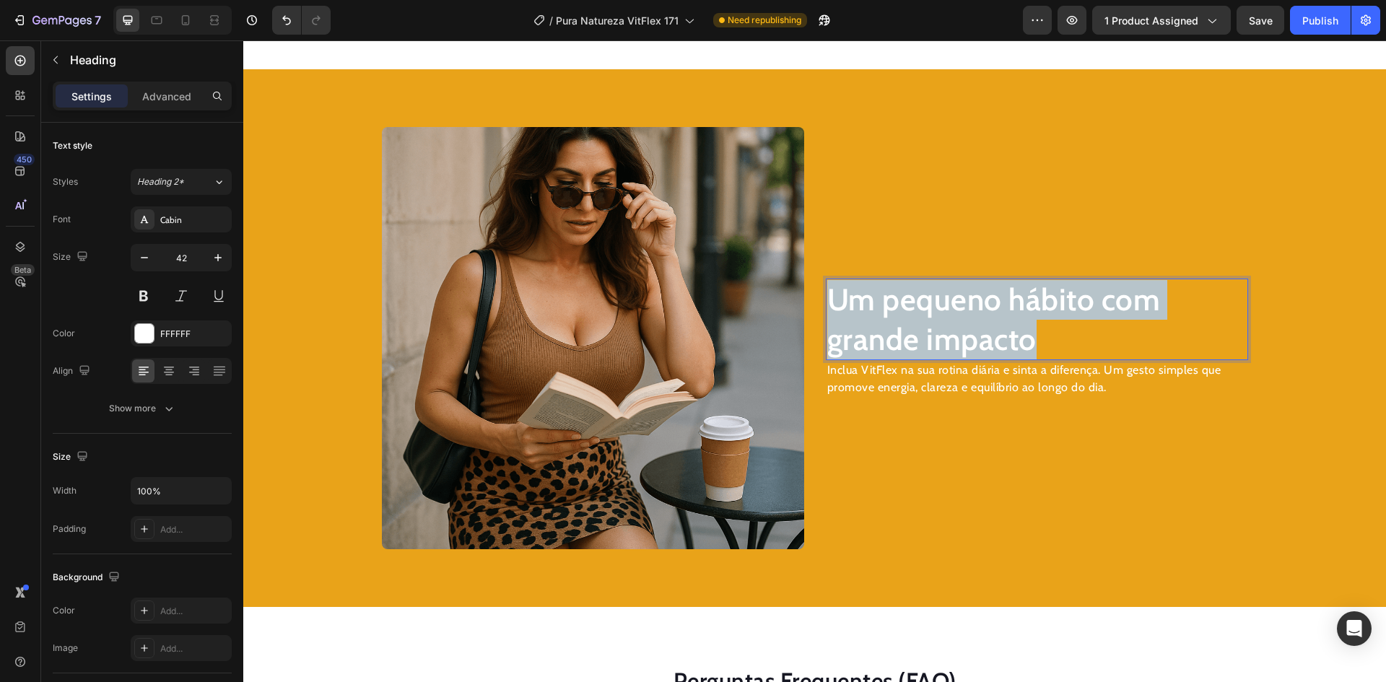
click at [888, 337] on p "Um pequeno hábito com grande impacto" at bounding box center [1036, 319] width 419 height 79
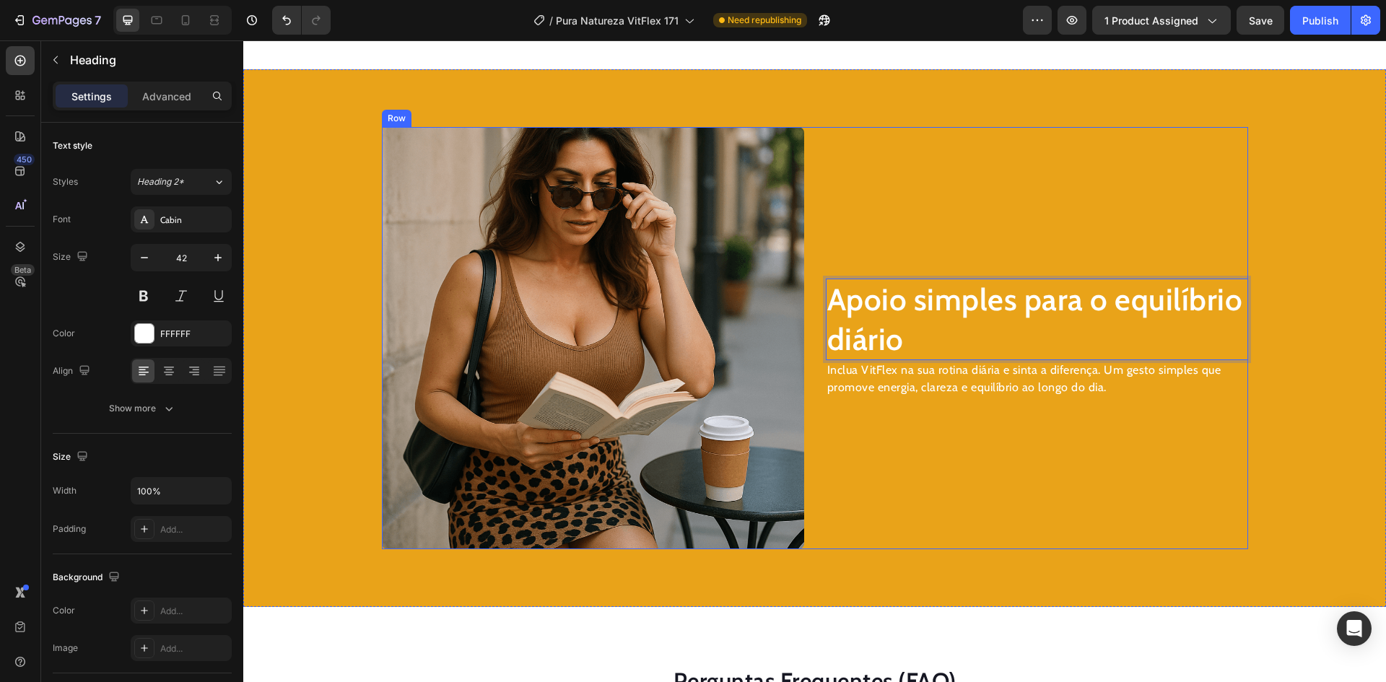
click at [920, 390] on p "Inclua VitFlex na sua rotina diária e sinta a diferença. Um gesto simples que p…" at bounding box center [1036, 379] width 419 height 35
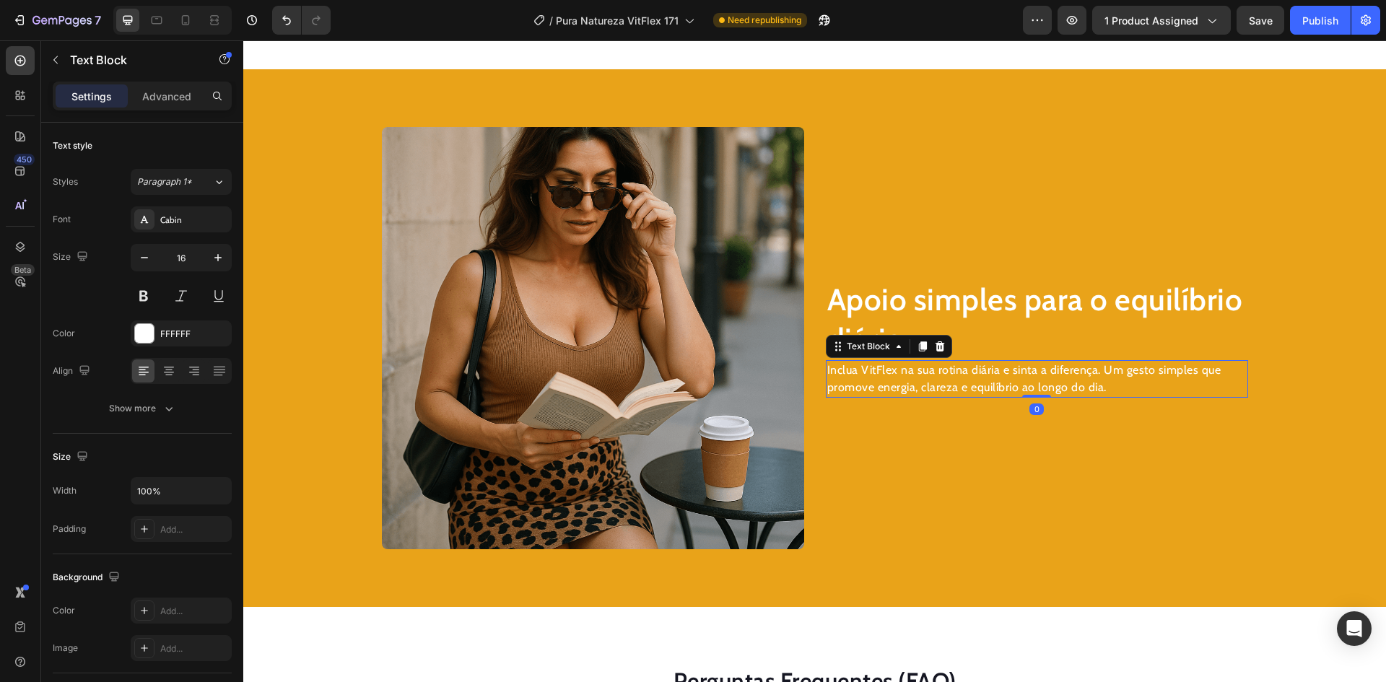
click at [920, 390] on p "Inclua VitFlex na sua rotina diária e sinta a diferença. Um gesto simples que p…" at bounding box center [1036, 379] width 419 height 35
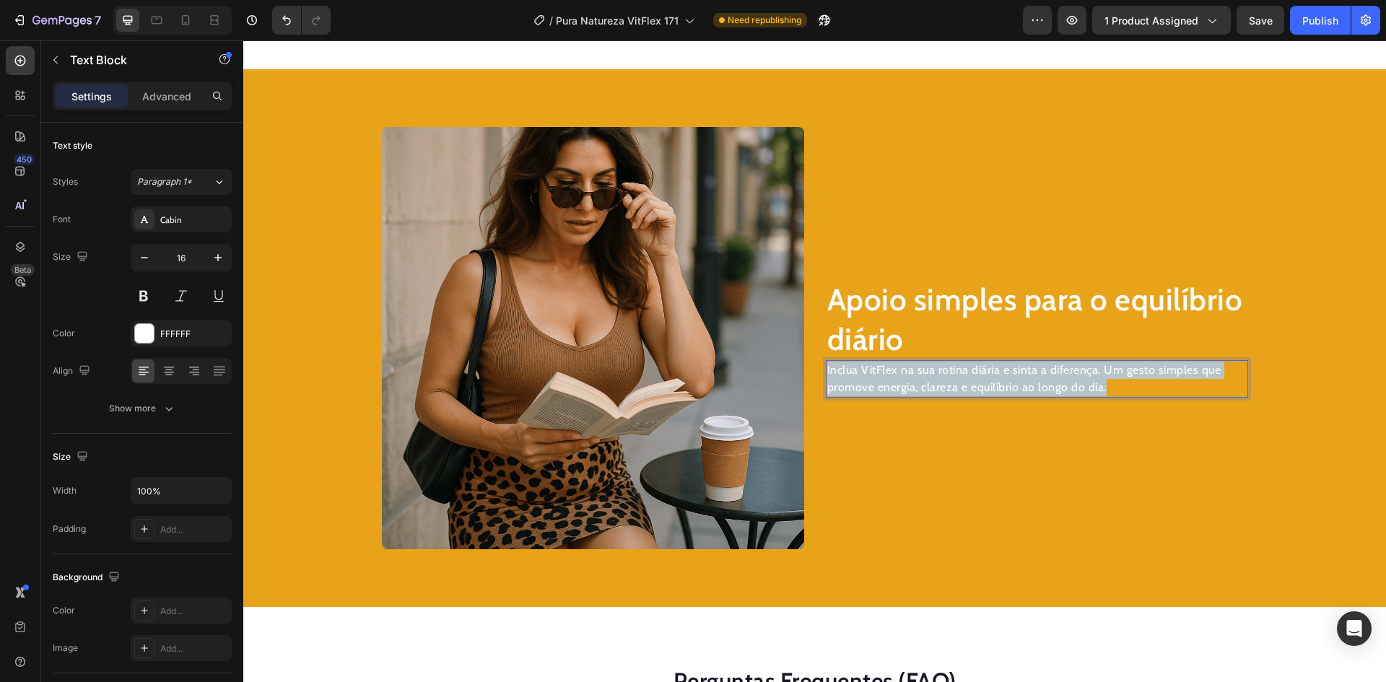
click at [920, 390] on p "Inclua VitFlex na sua rotina diária e sinta a diferença. Um gesto simples que p…" at bounding box center [1036, 379] width 419 height 35
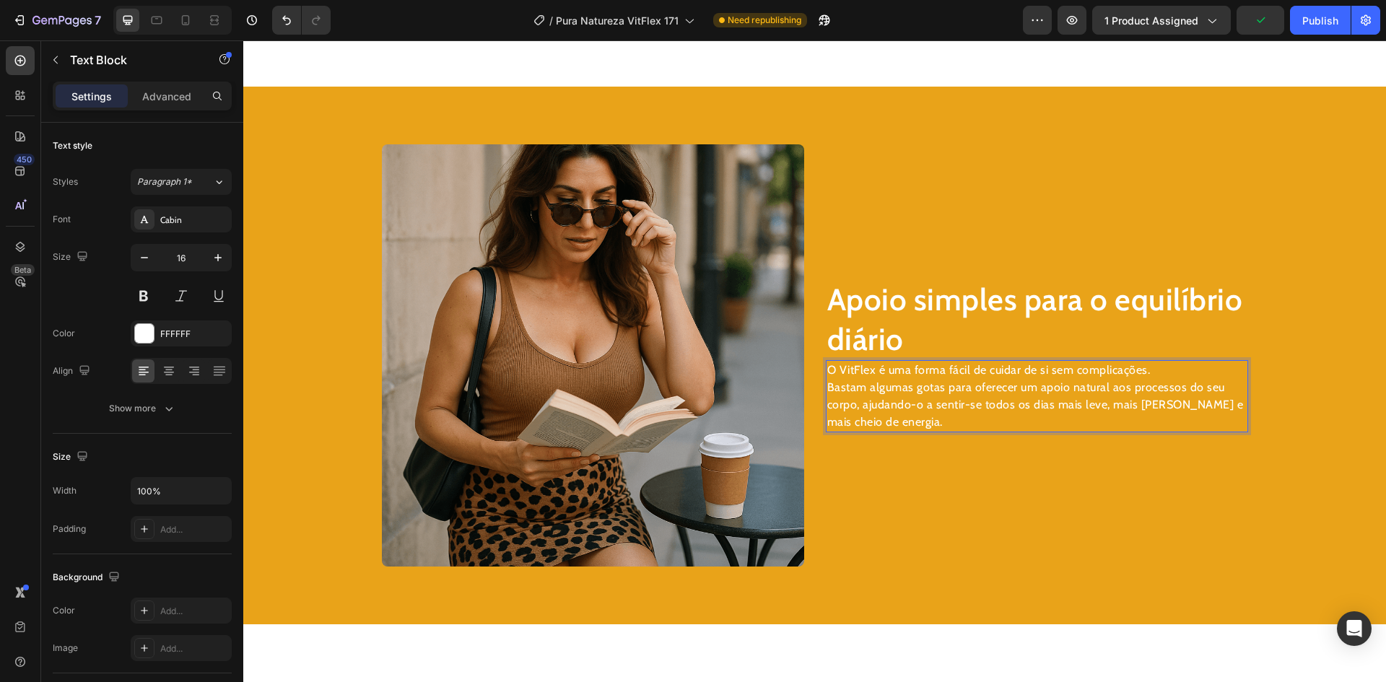
click at [827, 390] on p "O VitFlex é uma forma fácil de cuidar de si sem complicações. [PERSON_NAME] alg…" at bounding box center [1036, 396] width 419 height 69
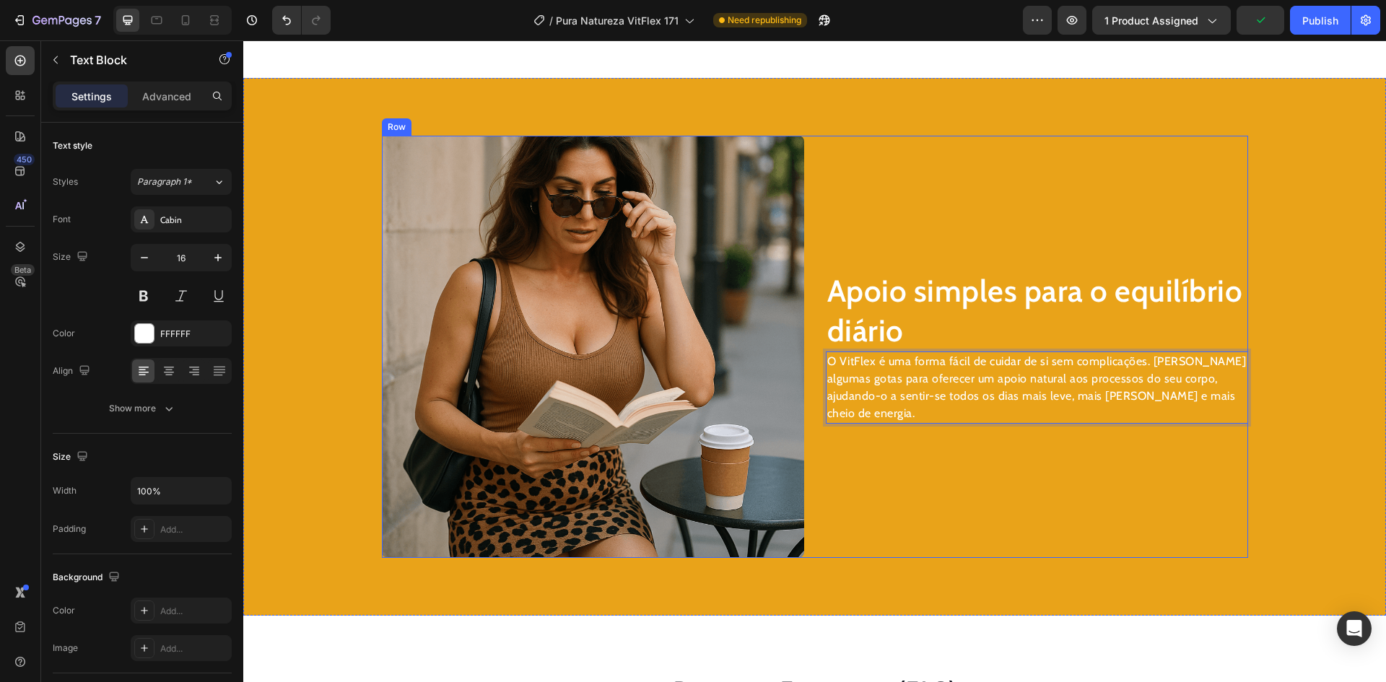
click at [966, 491] on div "Apoio simples para o equilíbrio diário Heading O VitFlex é uma forma fácil de c…" at bounding box center [1037, 347] width 422 height 422
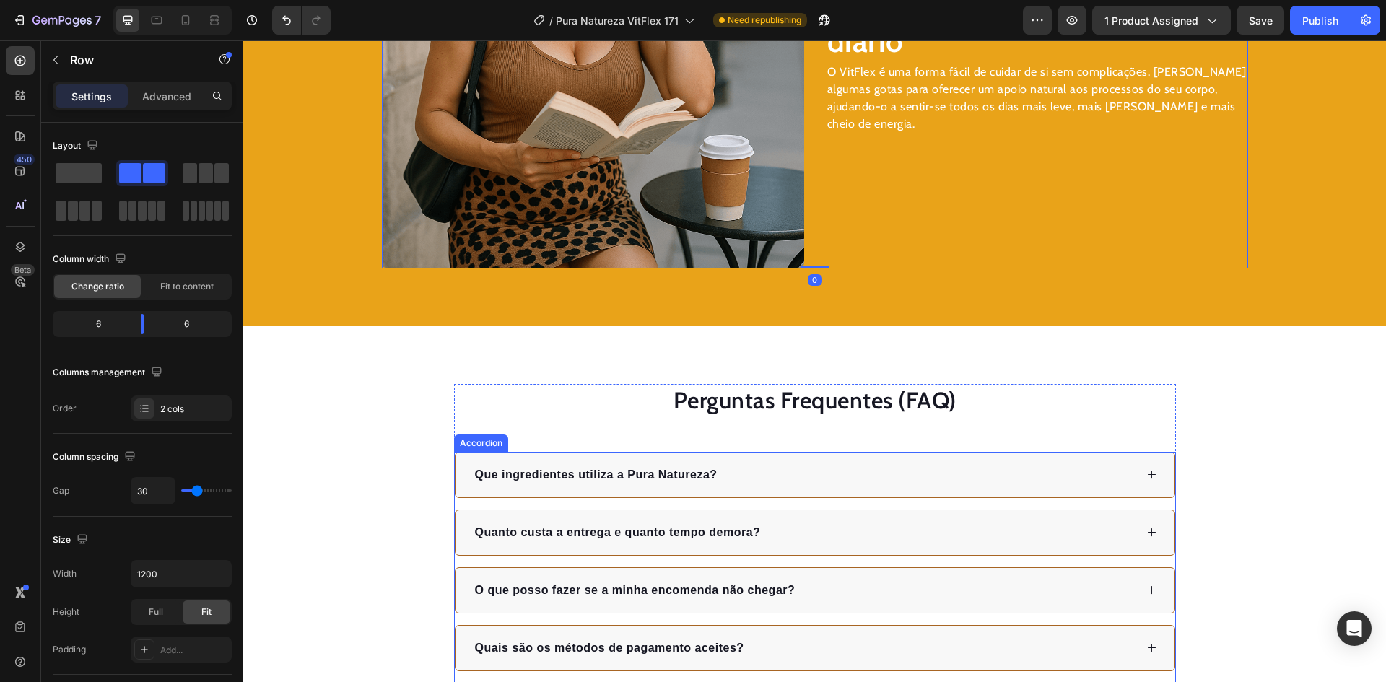
scroll to position [2397, 0]
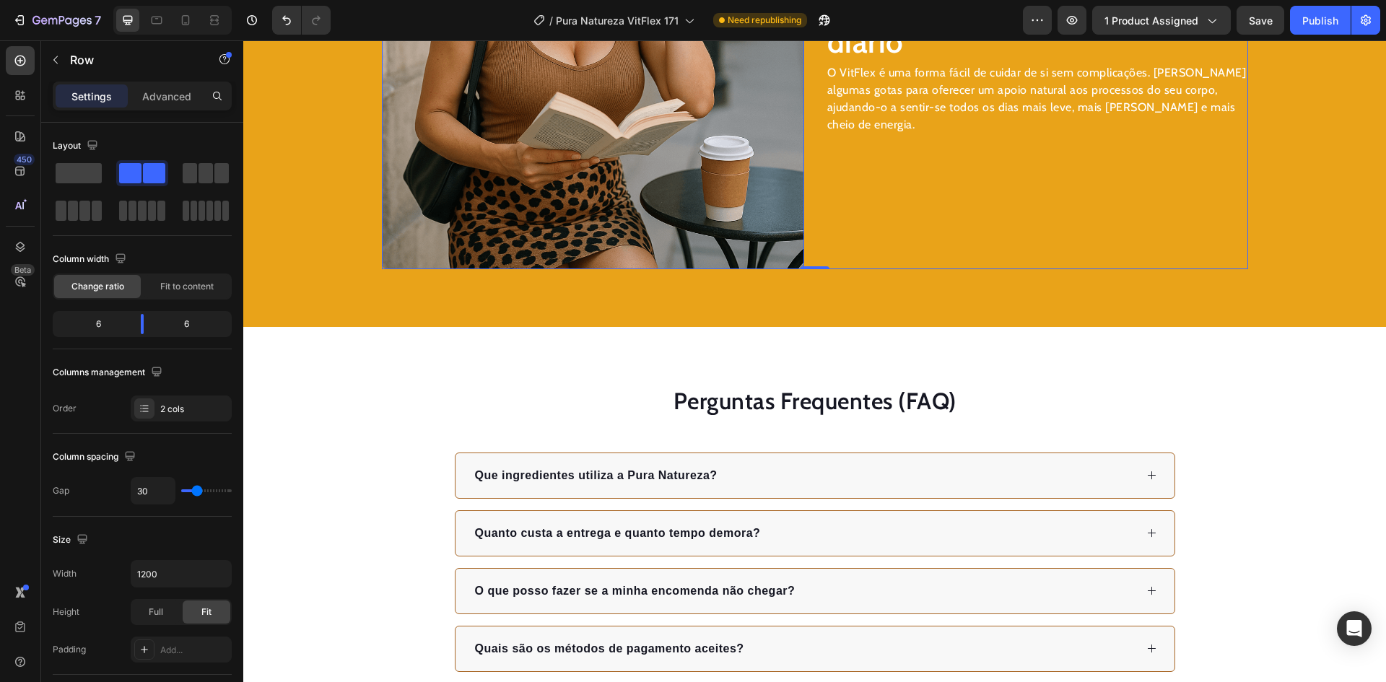
click at [601, 243] on img at bounding box center [593, 58] width 422 height 422
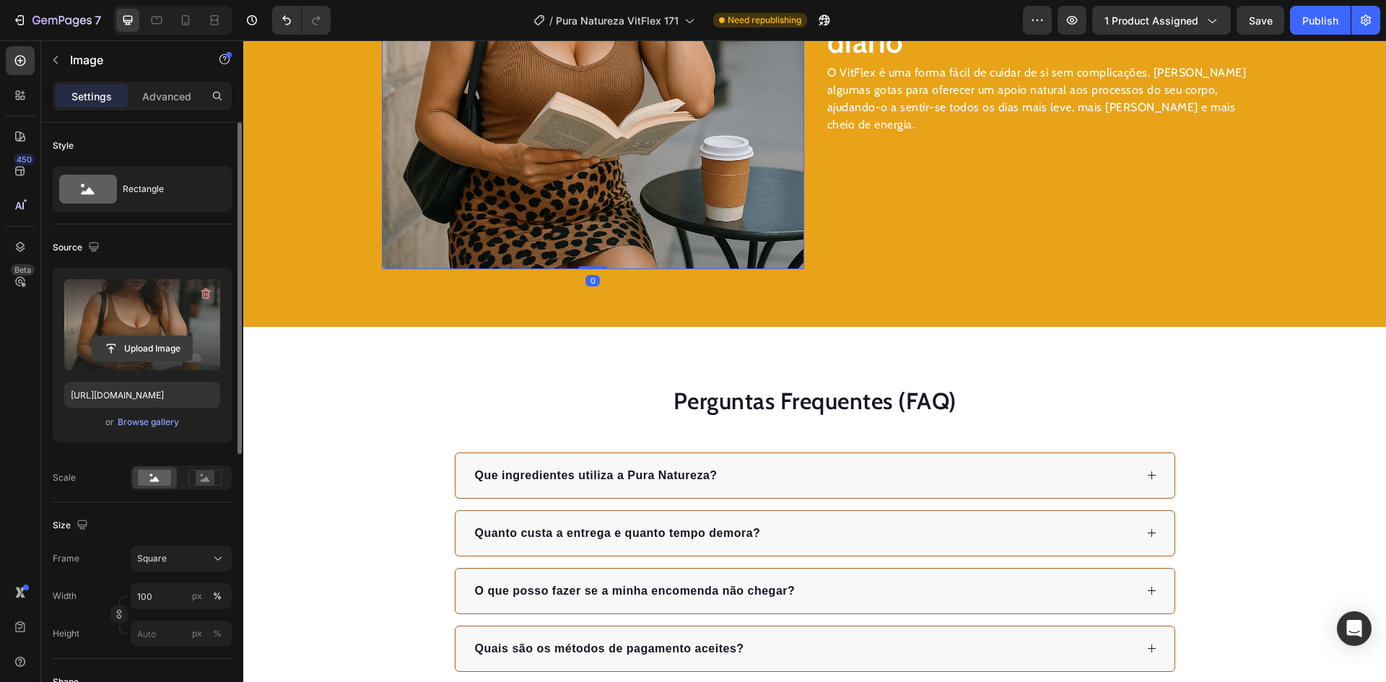
click at [152, 345] on input "file" at bounding box center [142, 348] width 100 height 25
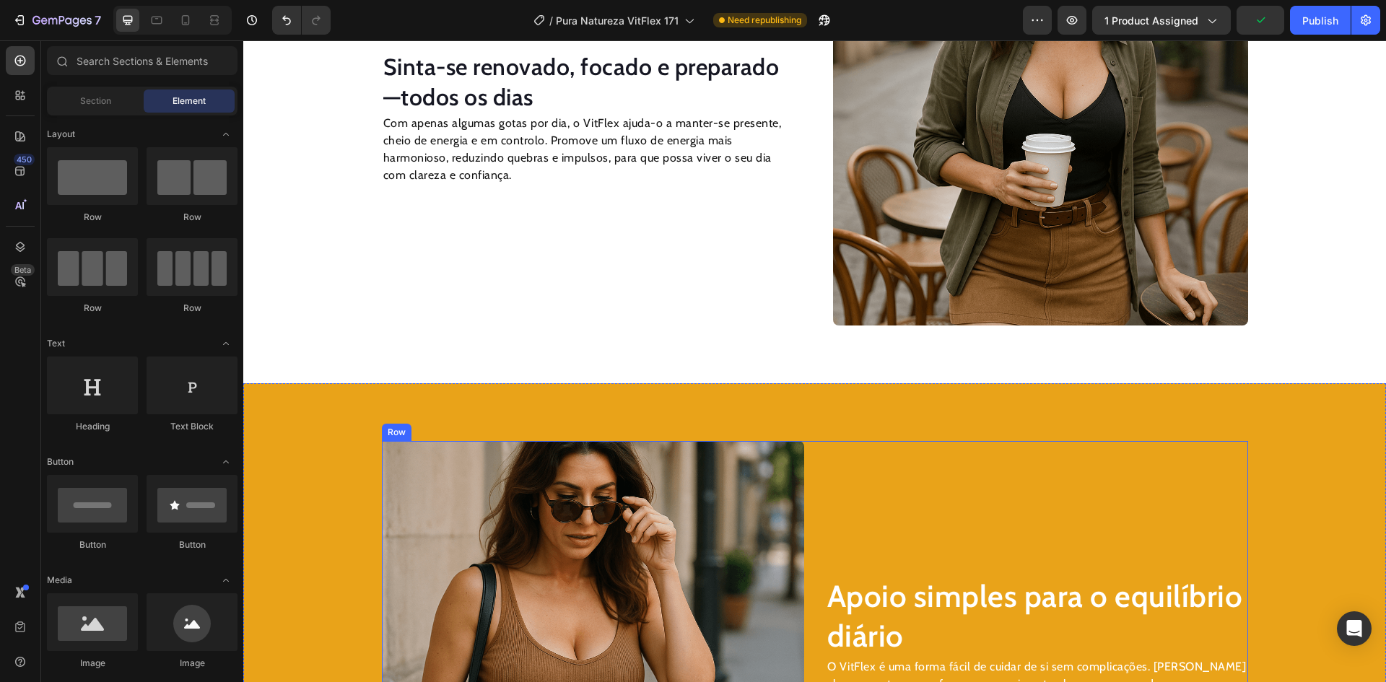
scroll to position [1671, 0]
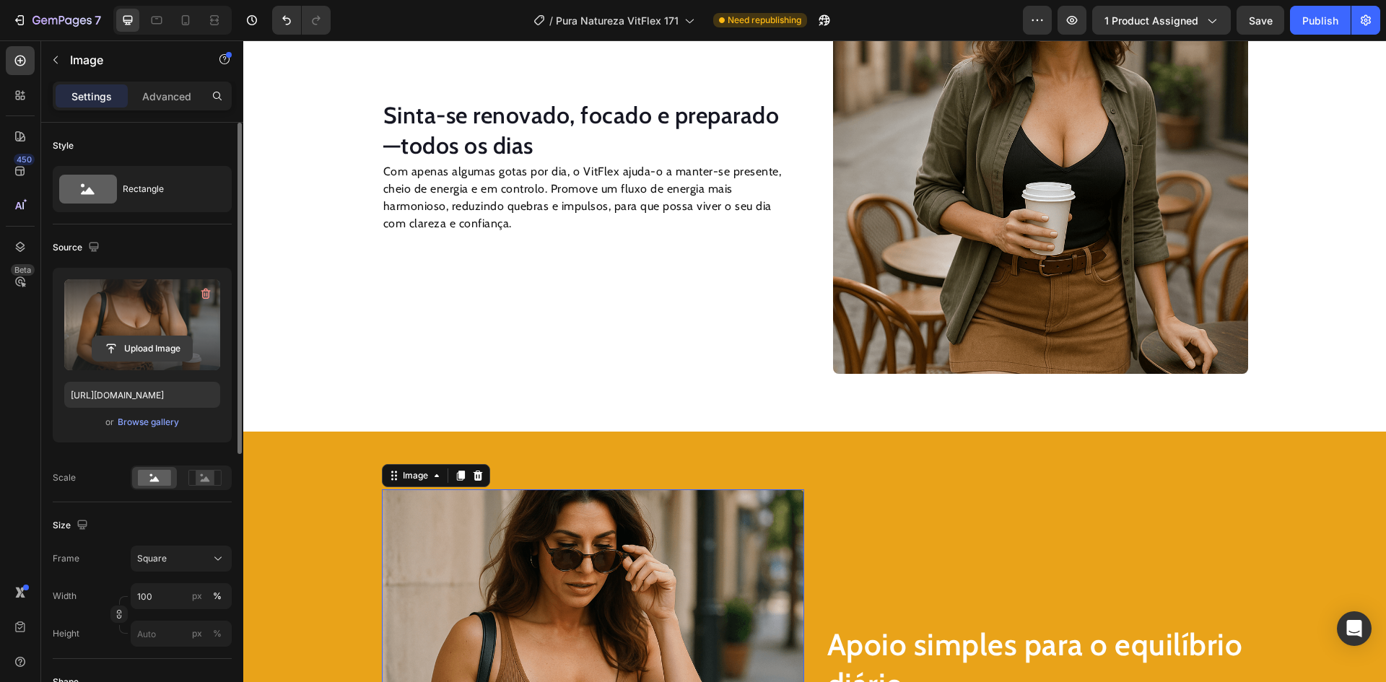
click at [160, 351] on input "file" at bounding box center [142, 348] width 100 height 25
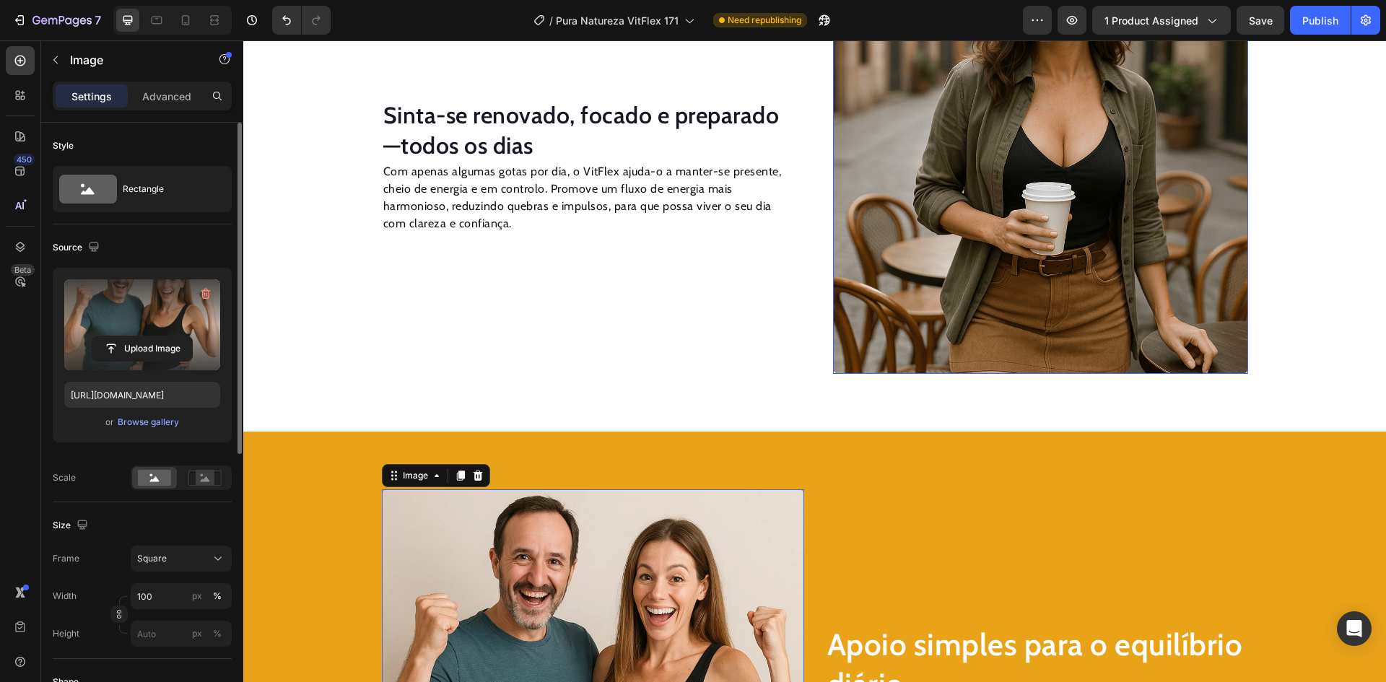
click at [1048, 216] on img at bounding box center [1040, 166] width 415 height 415
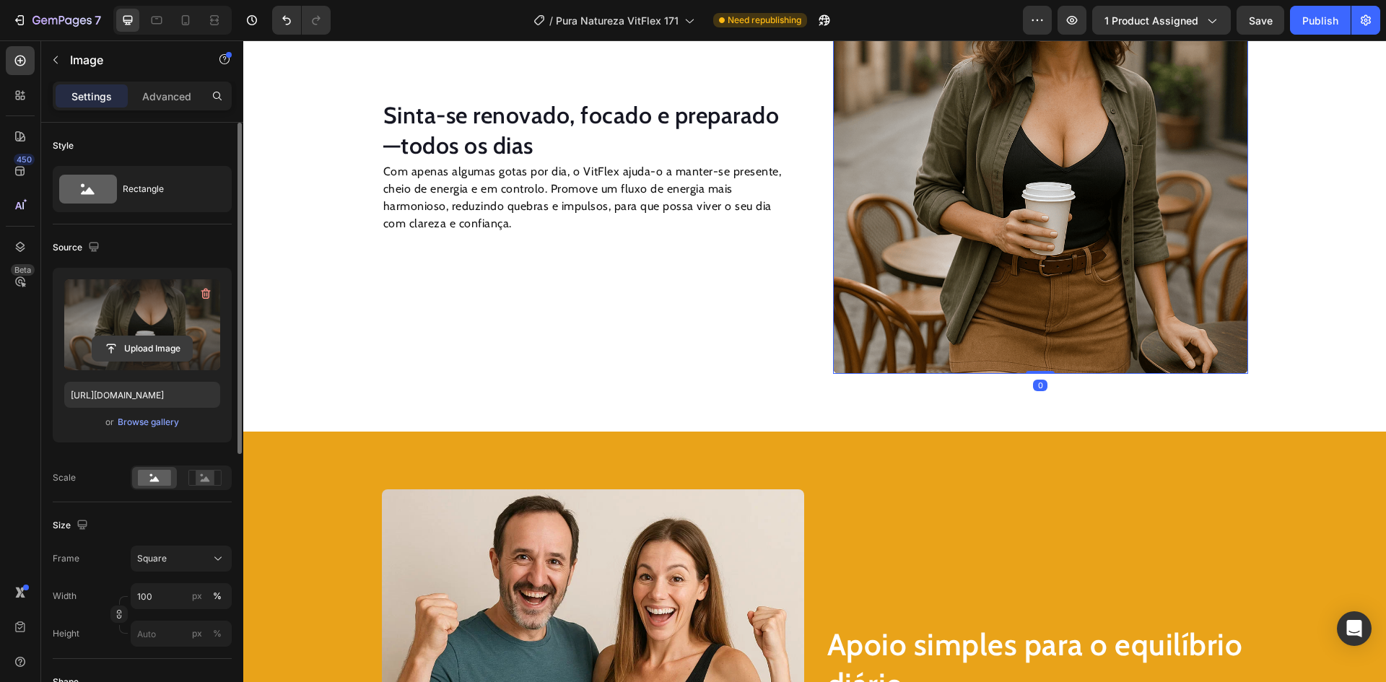
click at [159, 352] on input "file" at bounding box center [142, 348] width 100 height 25
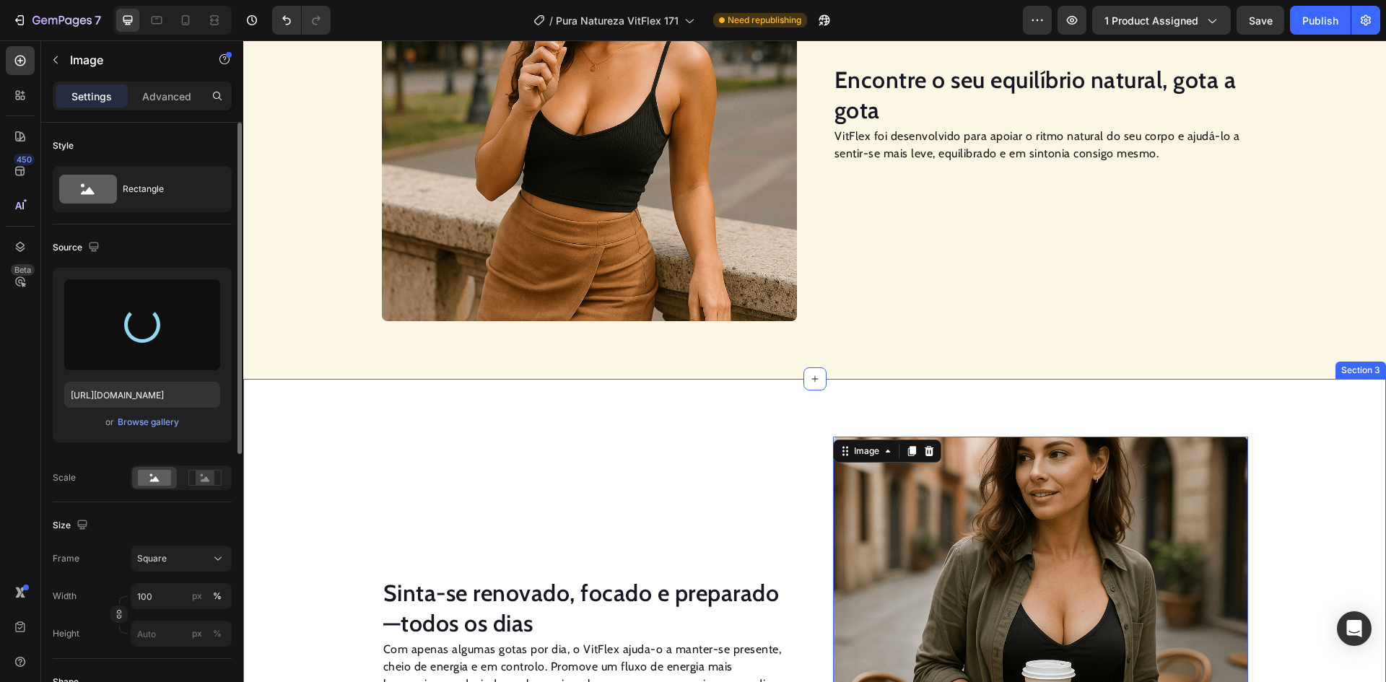
scroll to position [1166, 0]
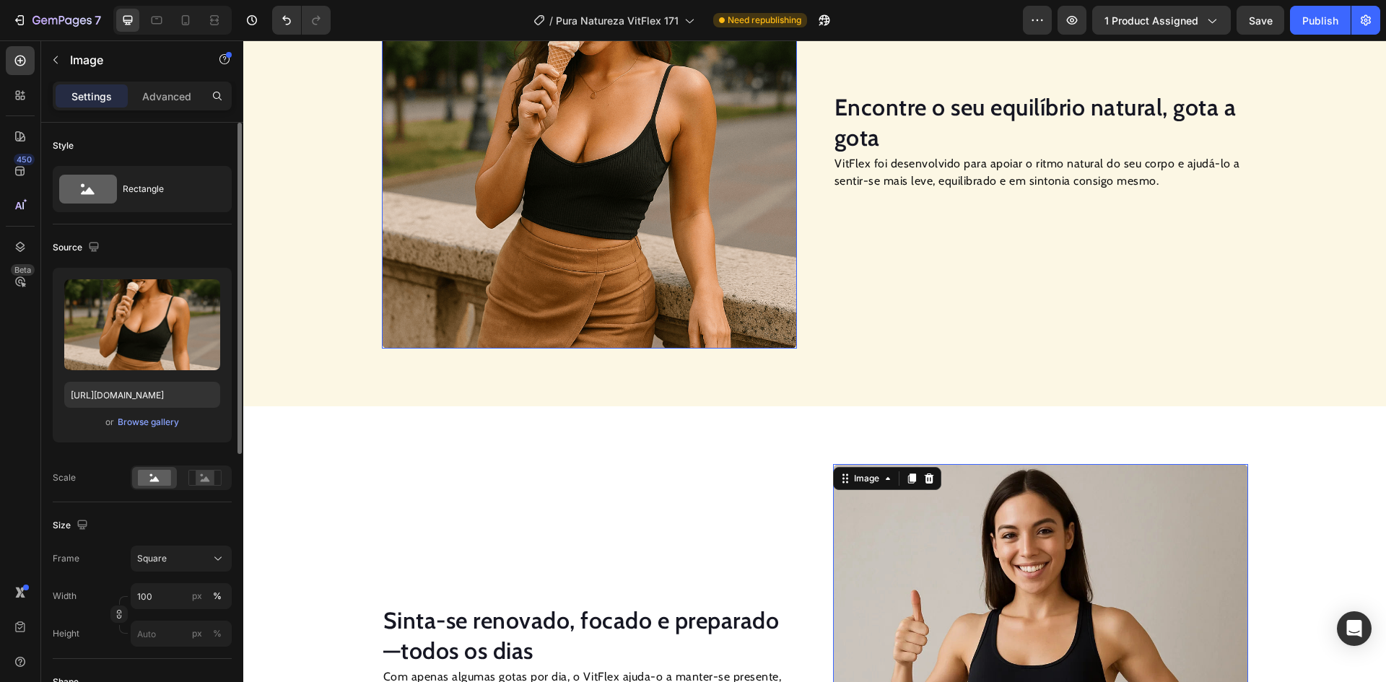
click at [603, 233] on img at bounding box center [589, 141] width 415 height 415
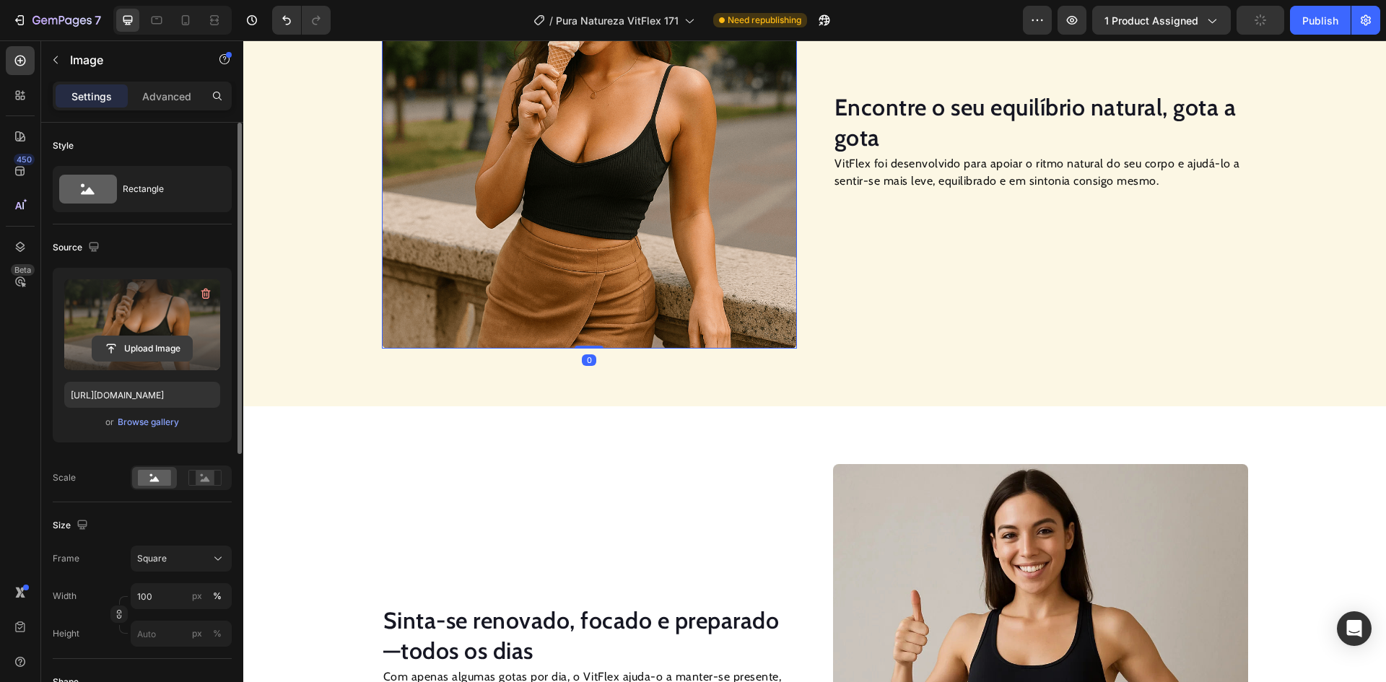
click at [153, 344] on input "file" at bounding box center [142, 348] width 100 height 25
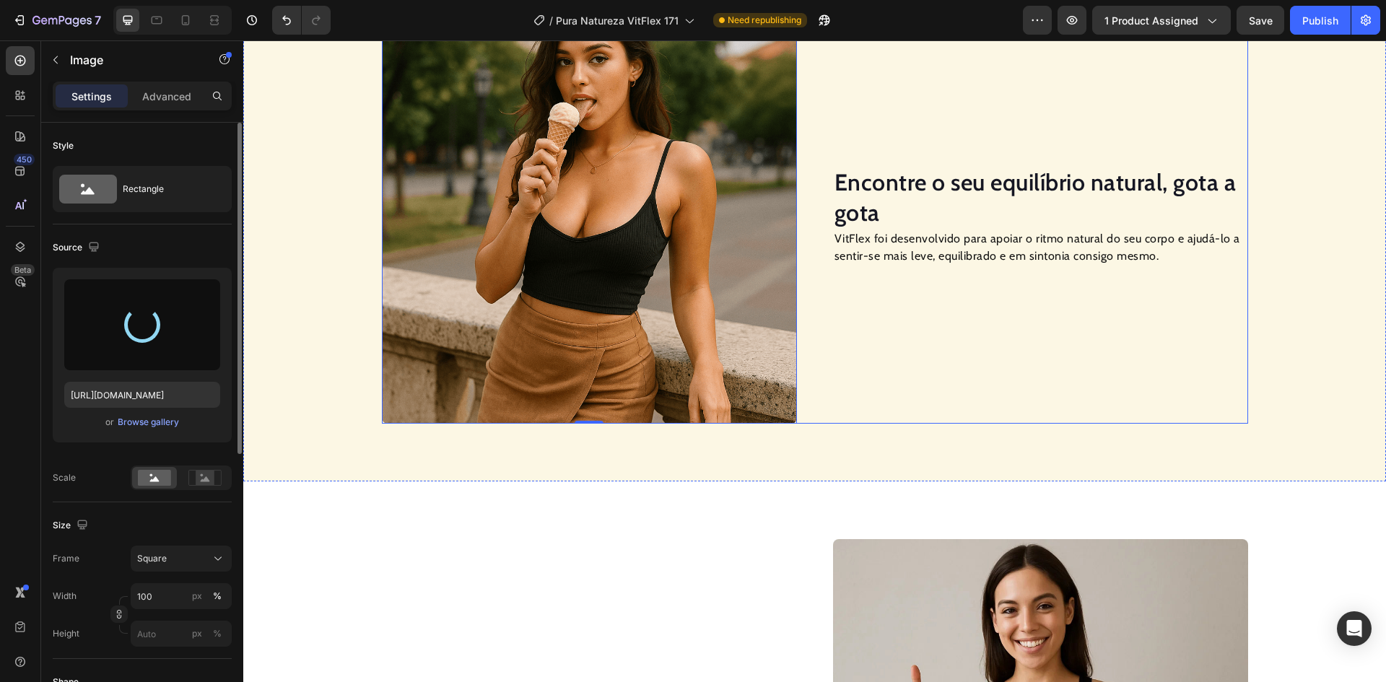
scroll to position [950, 0]
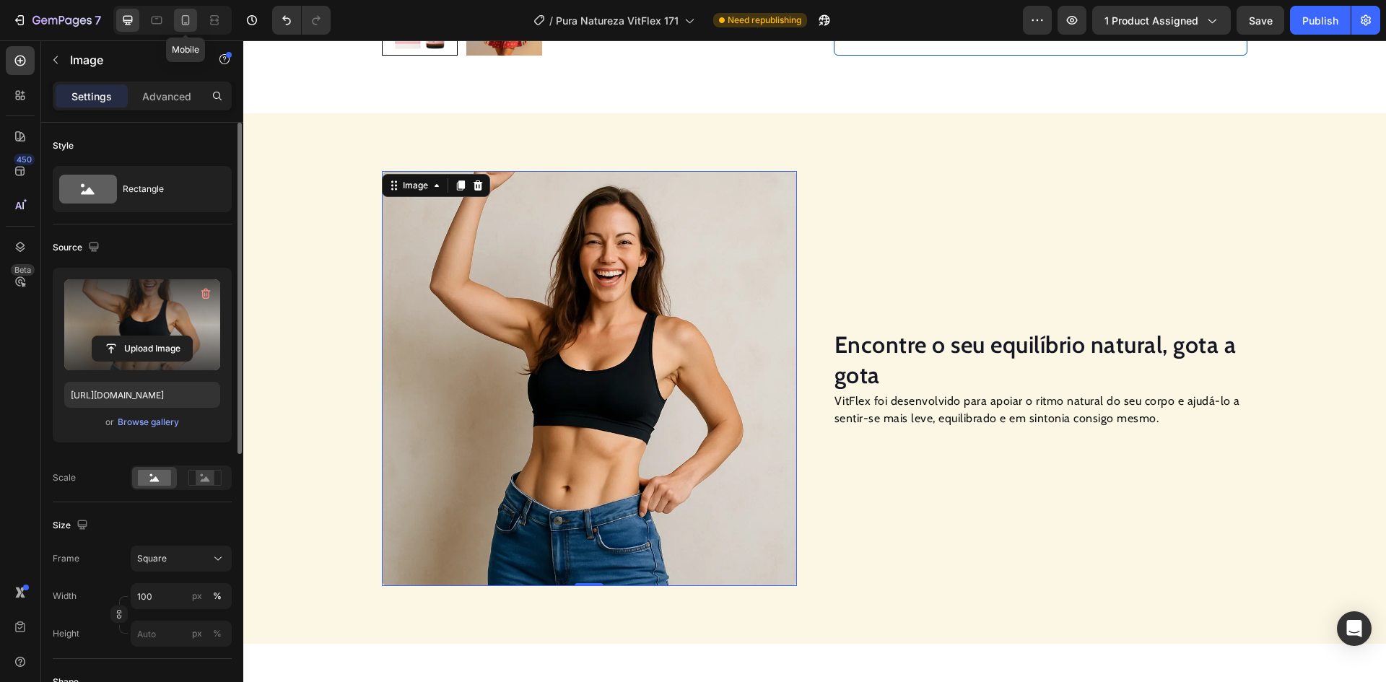
click at [185, 21] on icon at bounding box center [185, 20] width 14 height 14
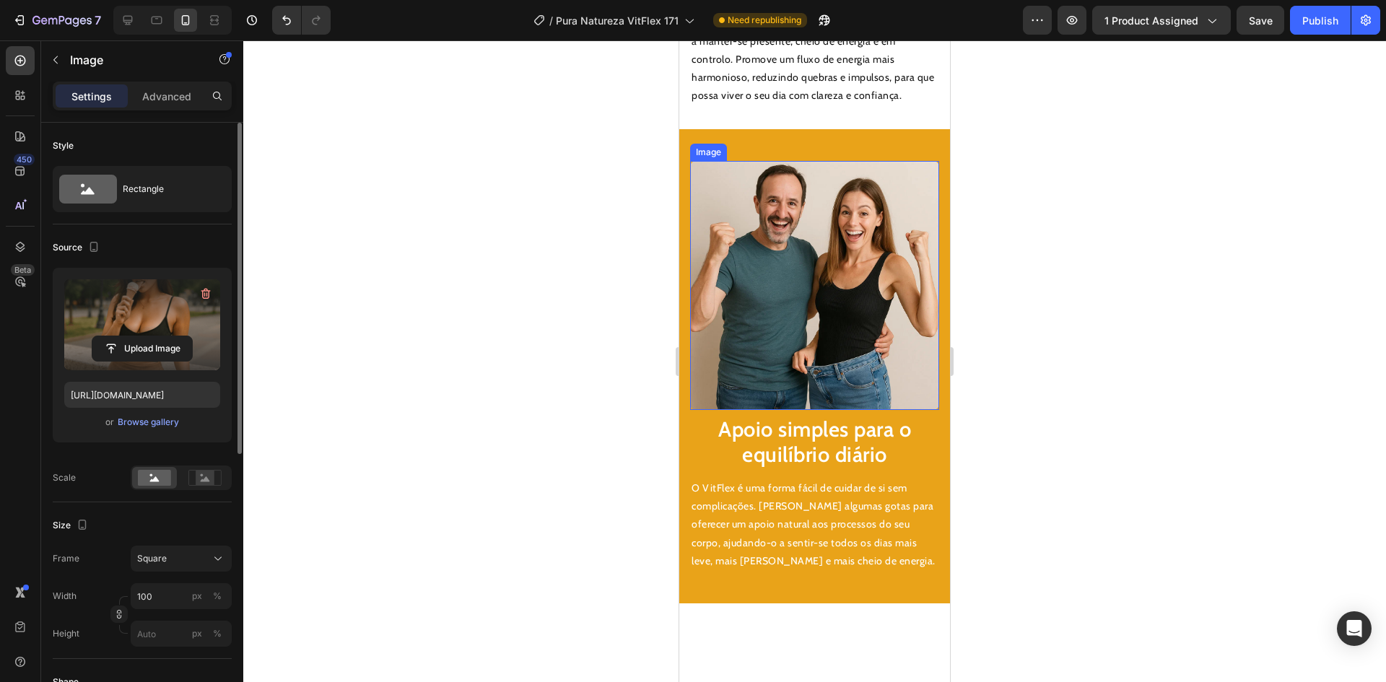
scroll to position [1991, 0]
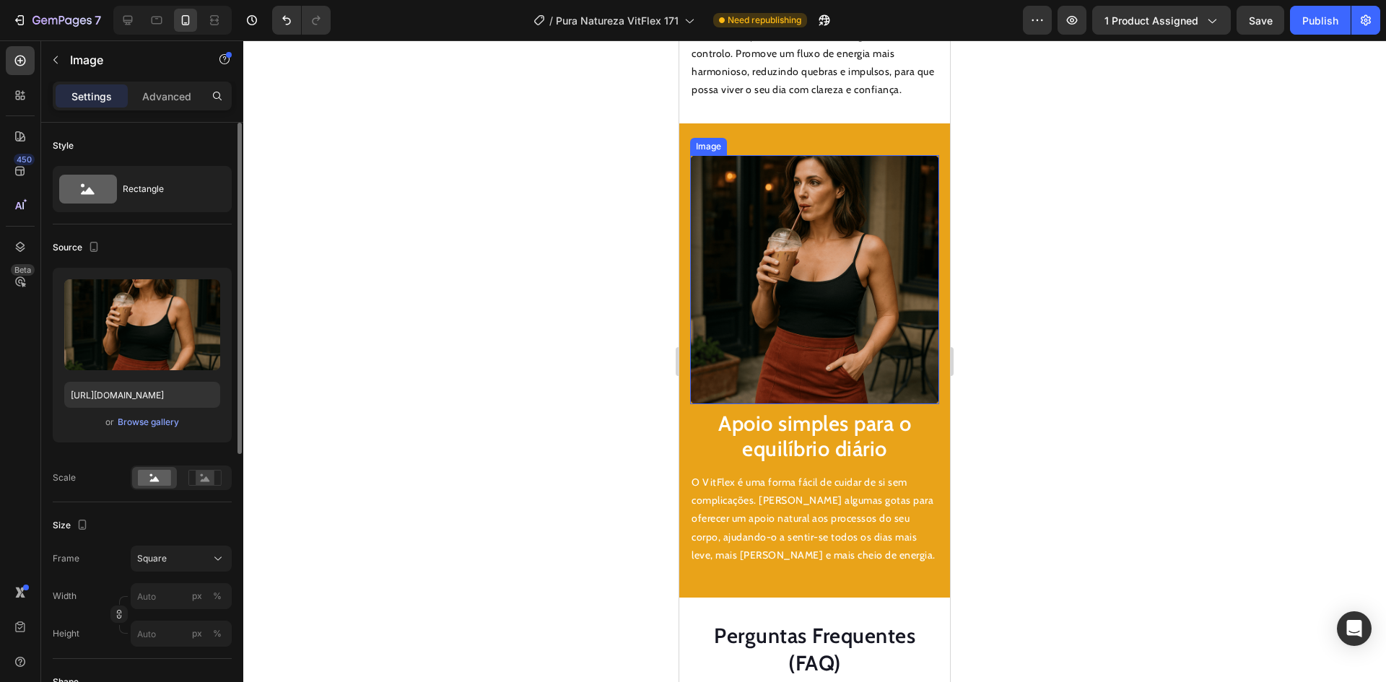
click at [819, 310] on img at bounding box center [814, 279] width 249 height 249
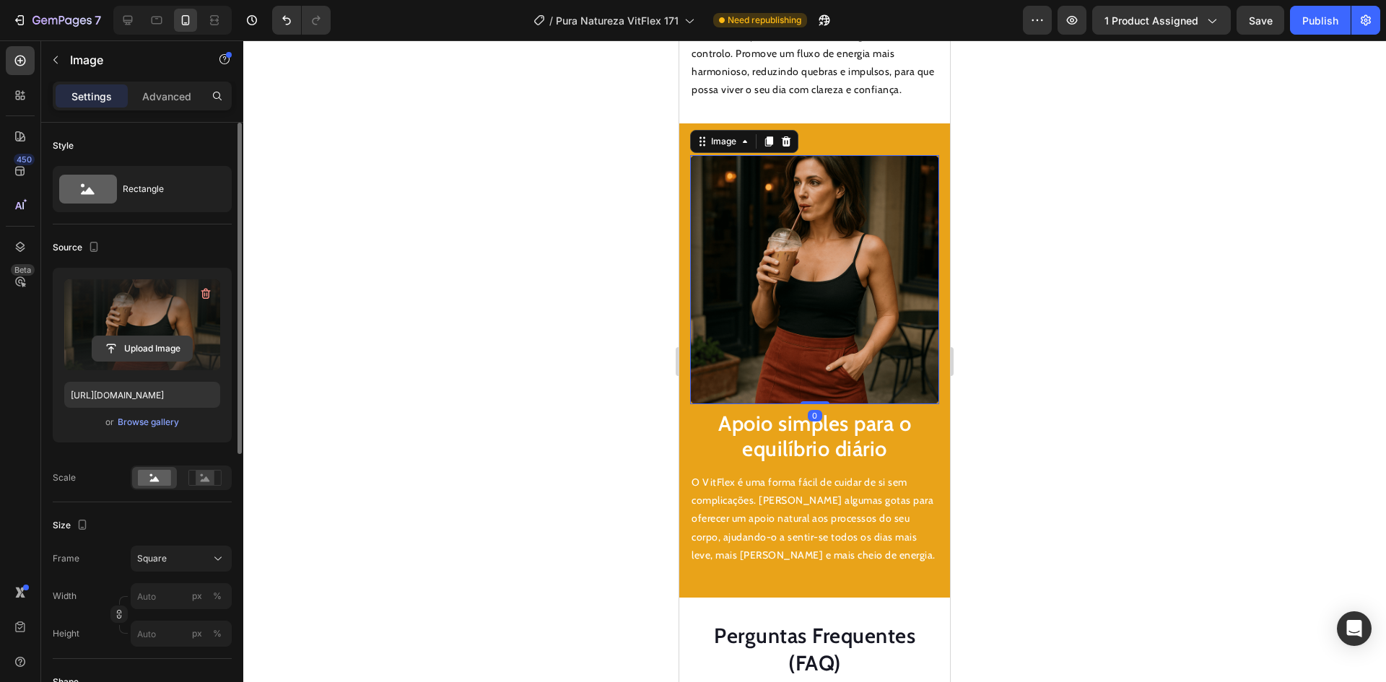
click at [165, 352] on input "file" at bounding box center [142, 348] width 100 height 25
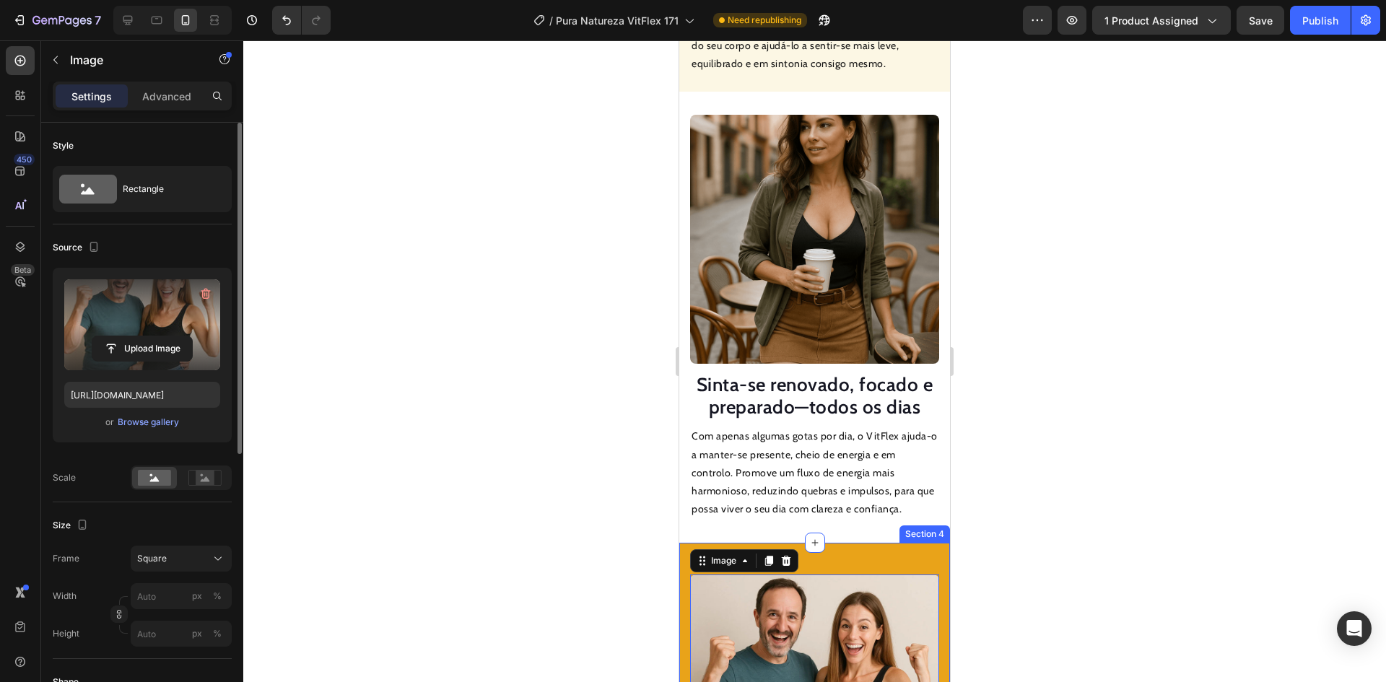
scroll to position [1558, 0]
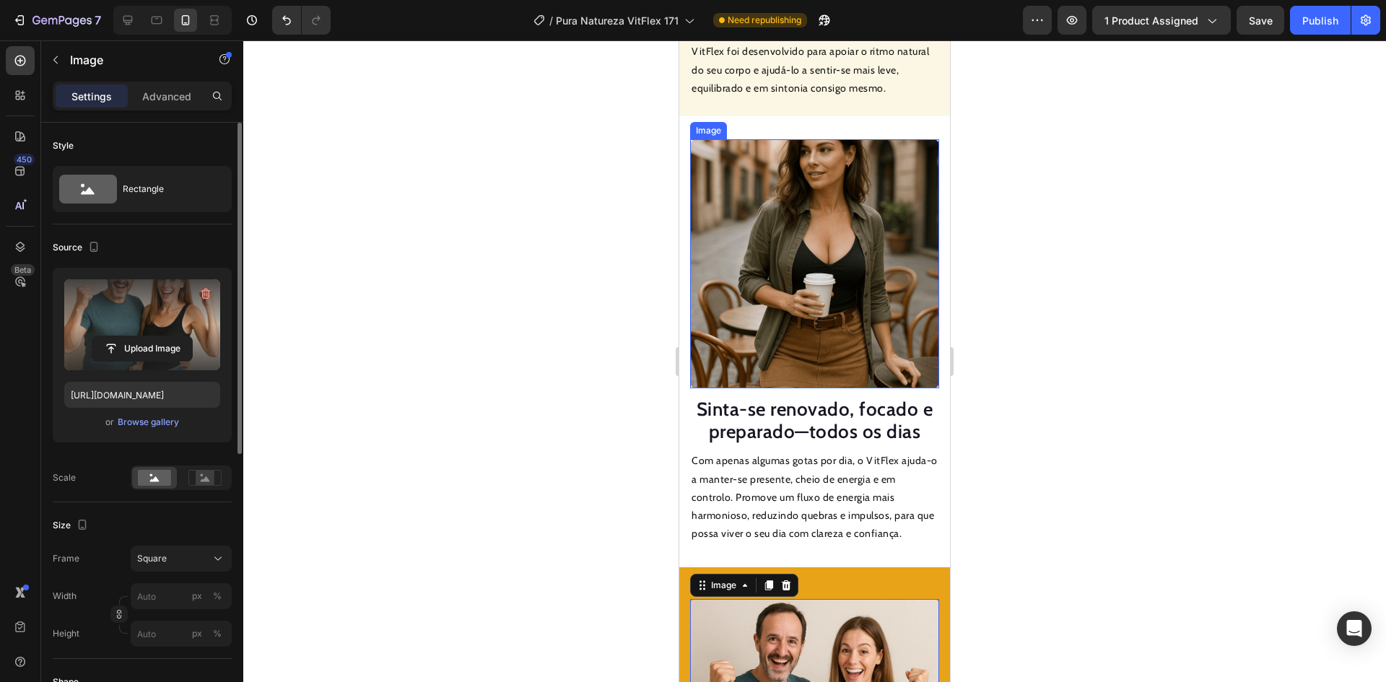
click at [829, 254] on img at bounding box center [814, 263] width 249 height 249
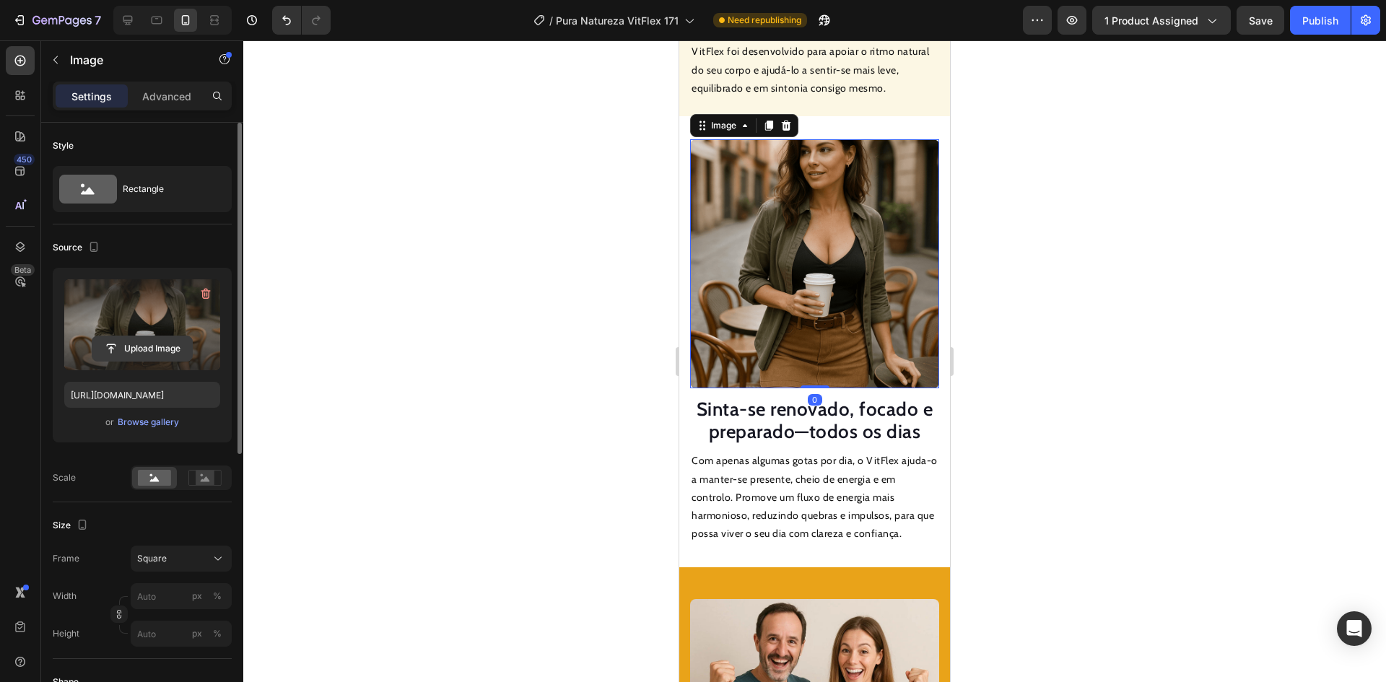
click at [123, 343] on input "file" at bounding box center [142, 348] width 100 height 25
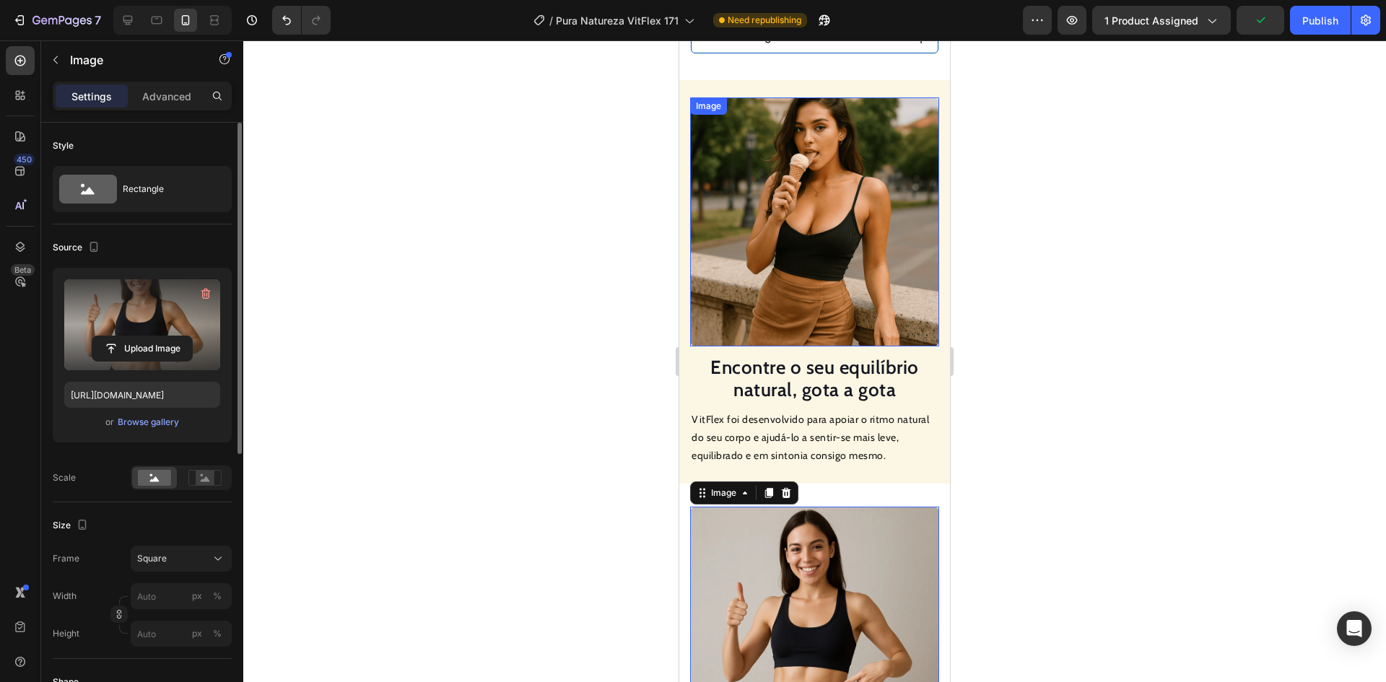
scroll to position [1197, 0]
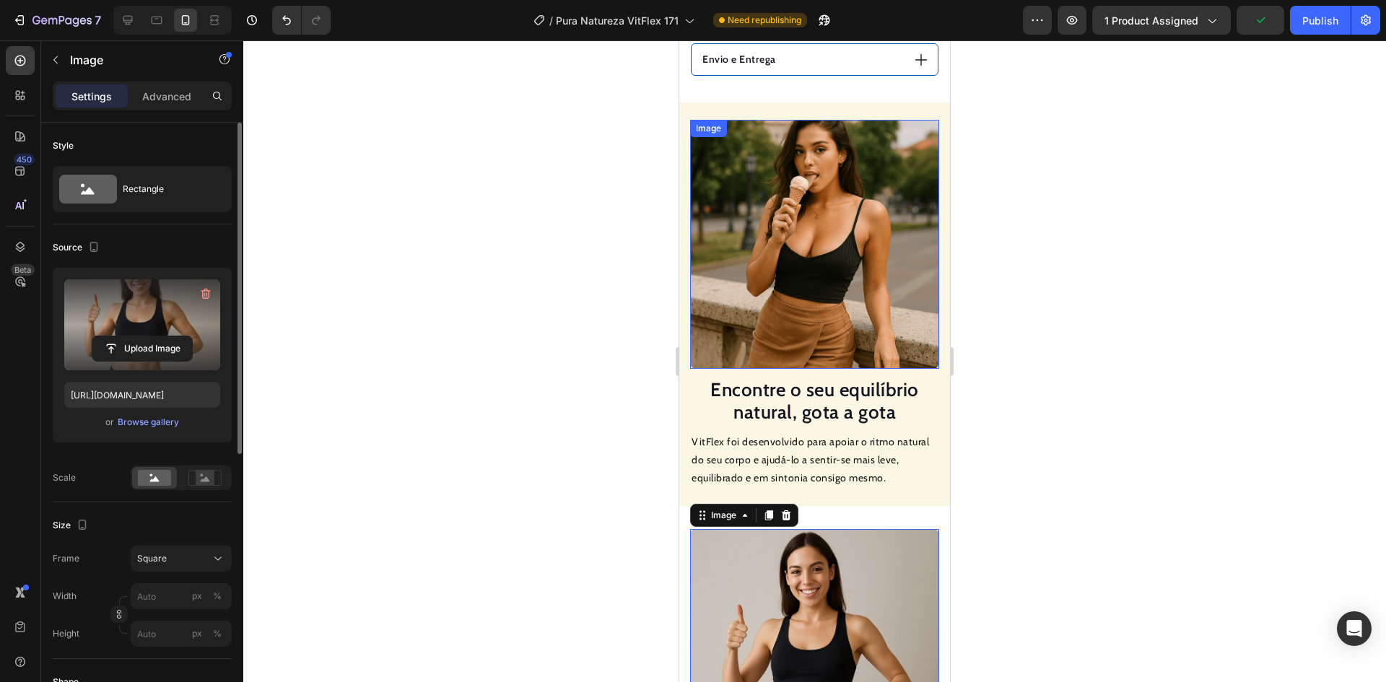
click at [825, 227] on img at bounding box center [814, 244] width 249 height 249
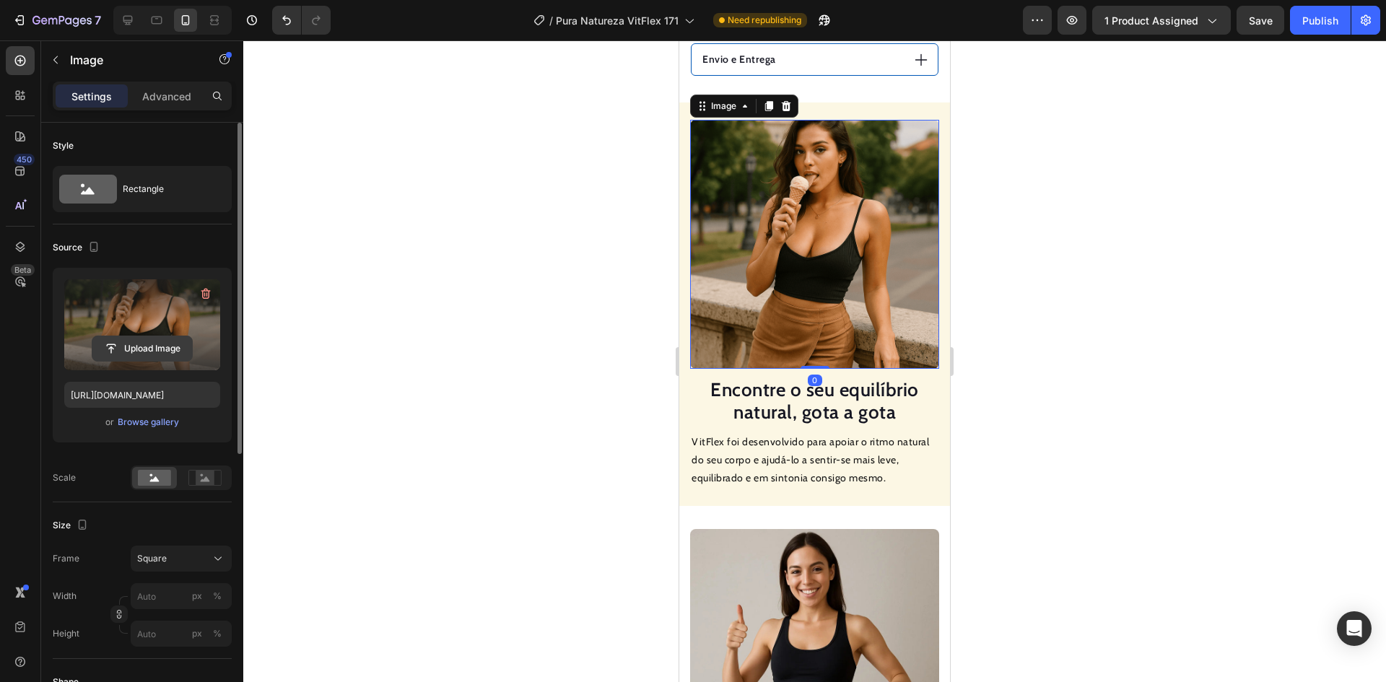
click at [178, 340] on input "file" at bounding box center [142, 348] width 100 height 25
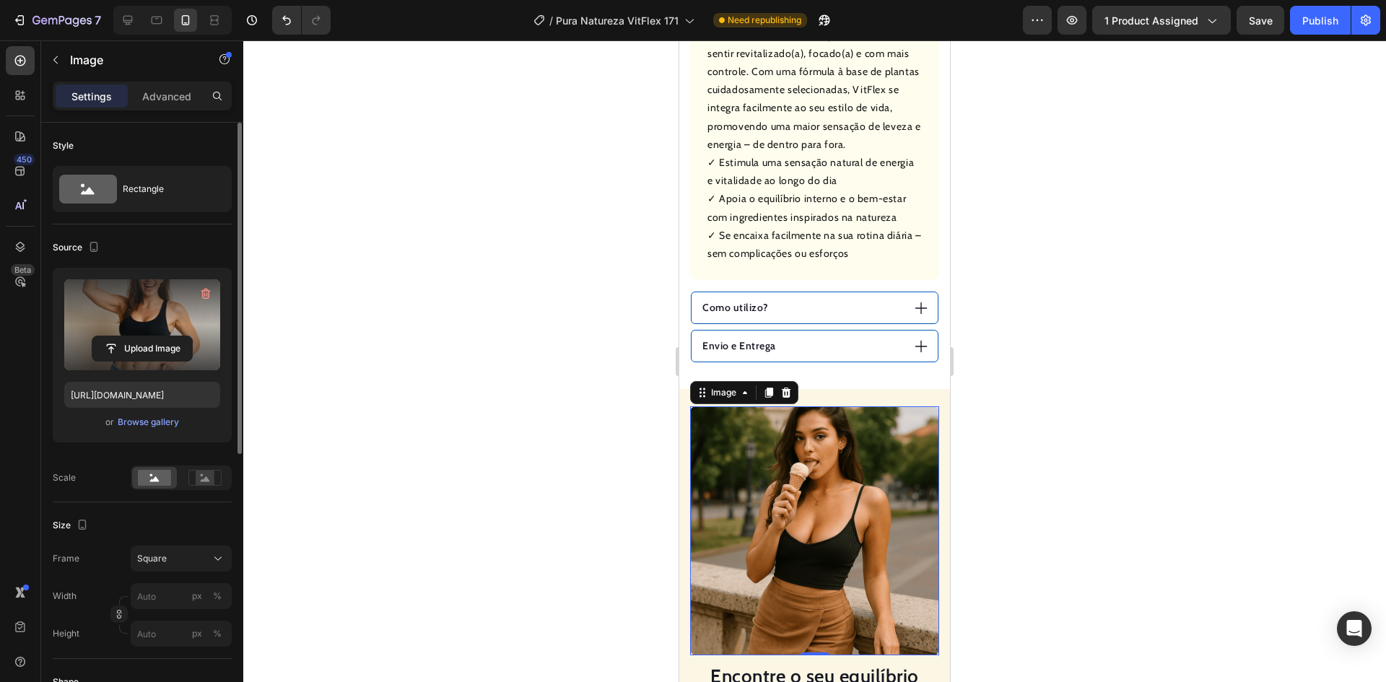
scroll to position [909, 0]
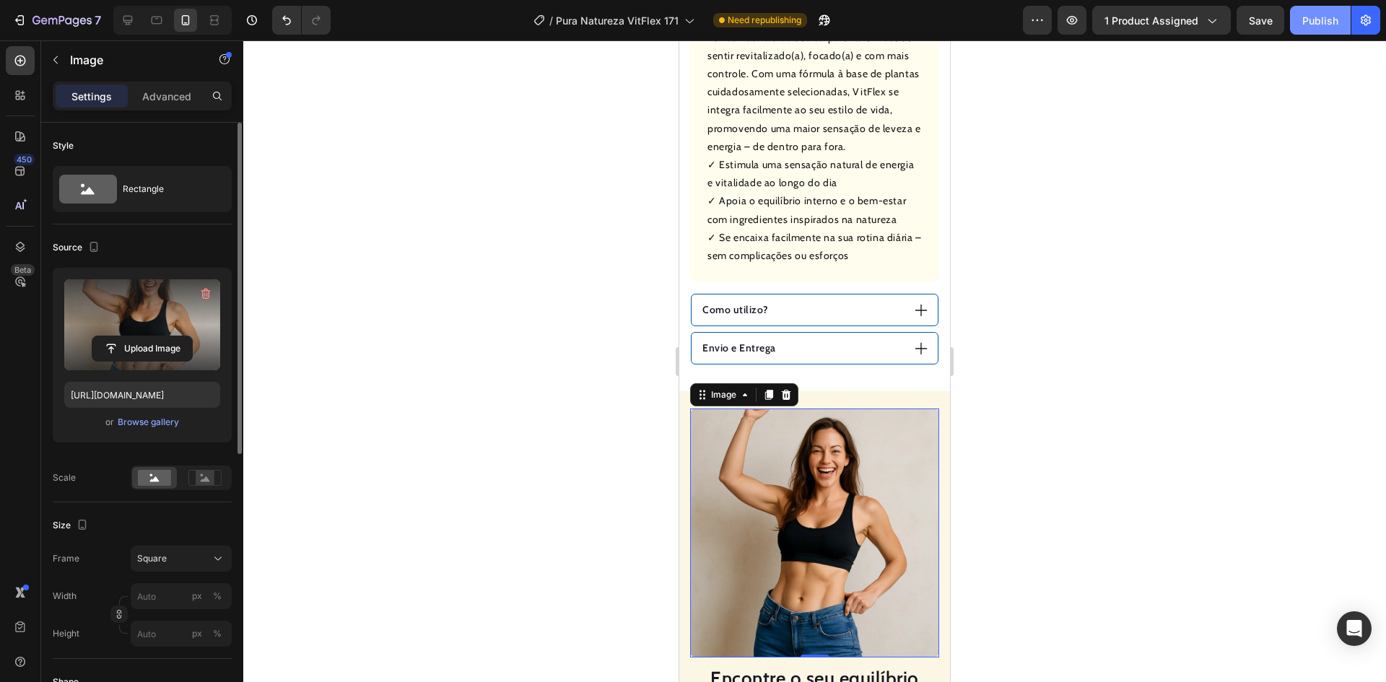
click at [1304, 18] on div "Publish" at bounding box center [1320, 20] width 36 height 15
click at [118, 23] on div at bounding box center [127, 20] width 23 height 23
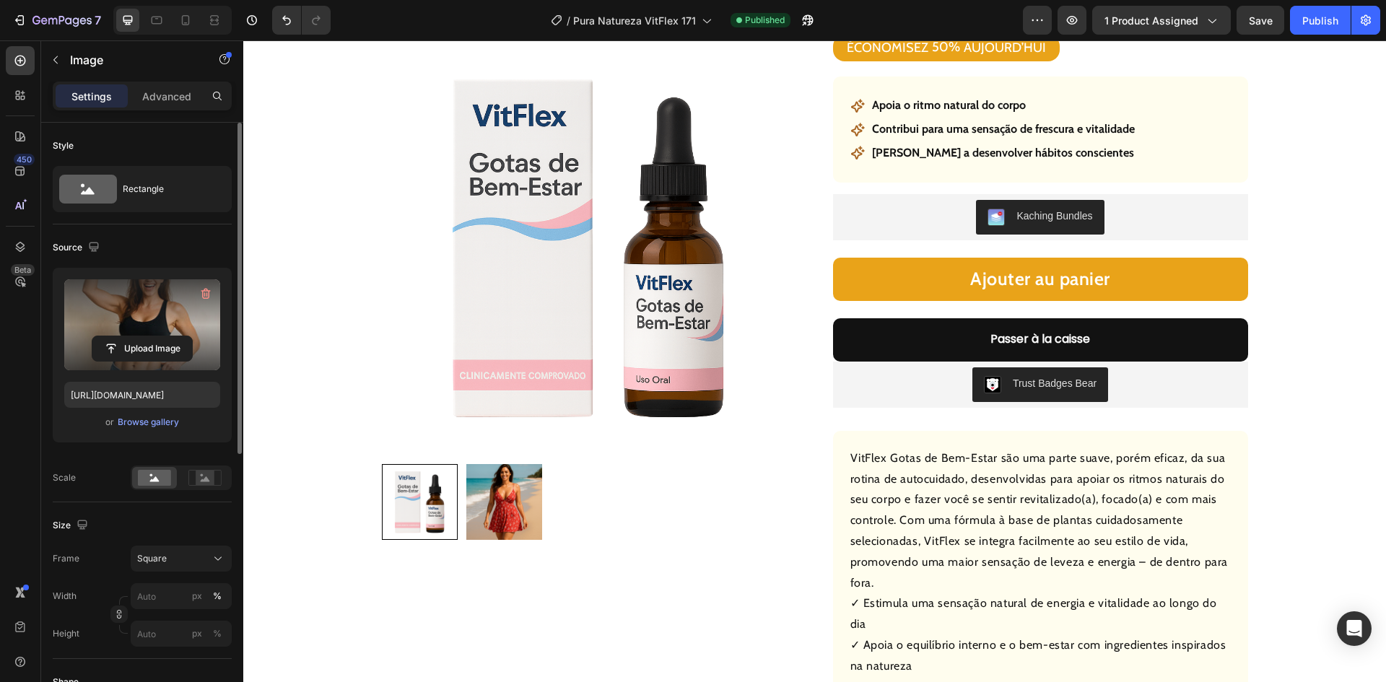
scroll to position [143, 0]
